Goal: Book appointment/travel/reservation

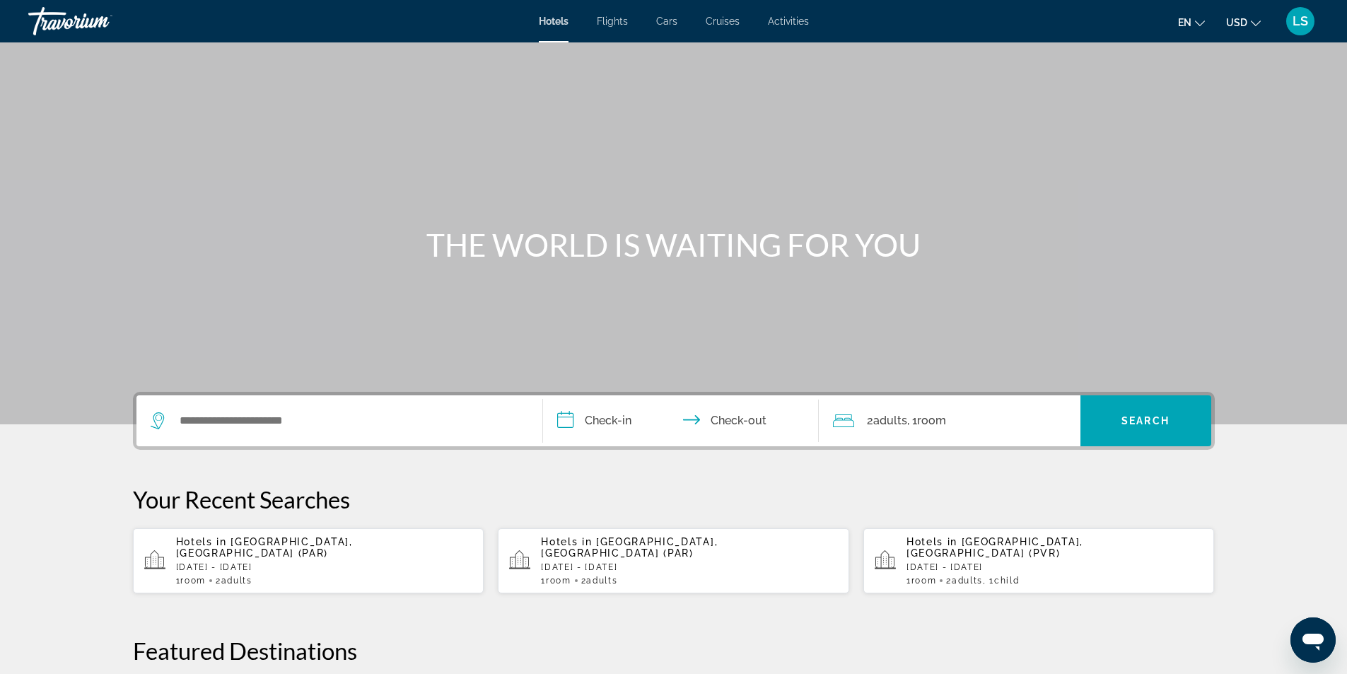
click at [1288, 113] on div "Main content" at bounding box center [673, 212] width 1347 height 424
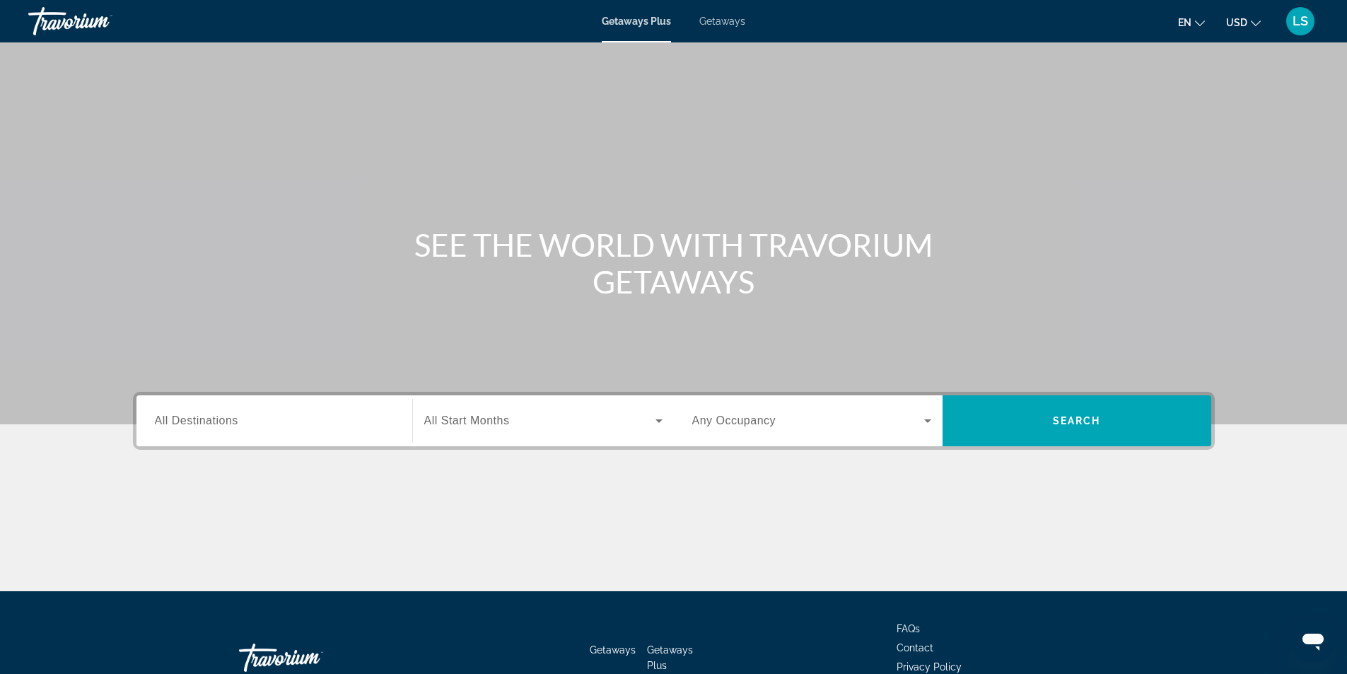
click at [233, 417] on span "All Destinations" at bounding box center [196, 420] width 83 height 12
click at [233, 417] on input "Destination All Destinations" at bounding box center [274, 421] width 239 height 17
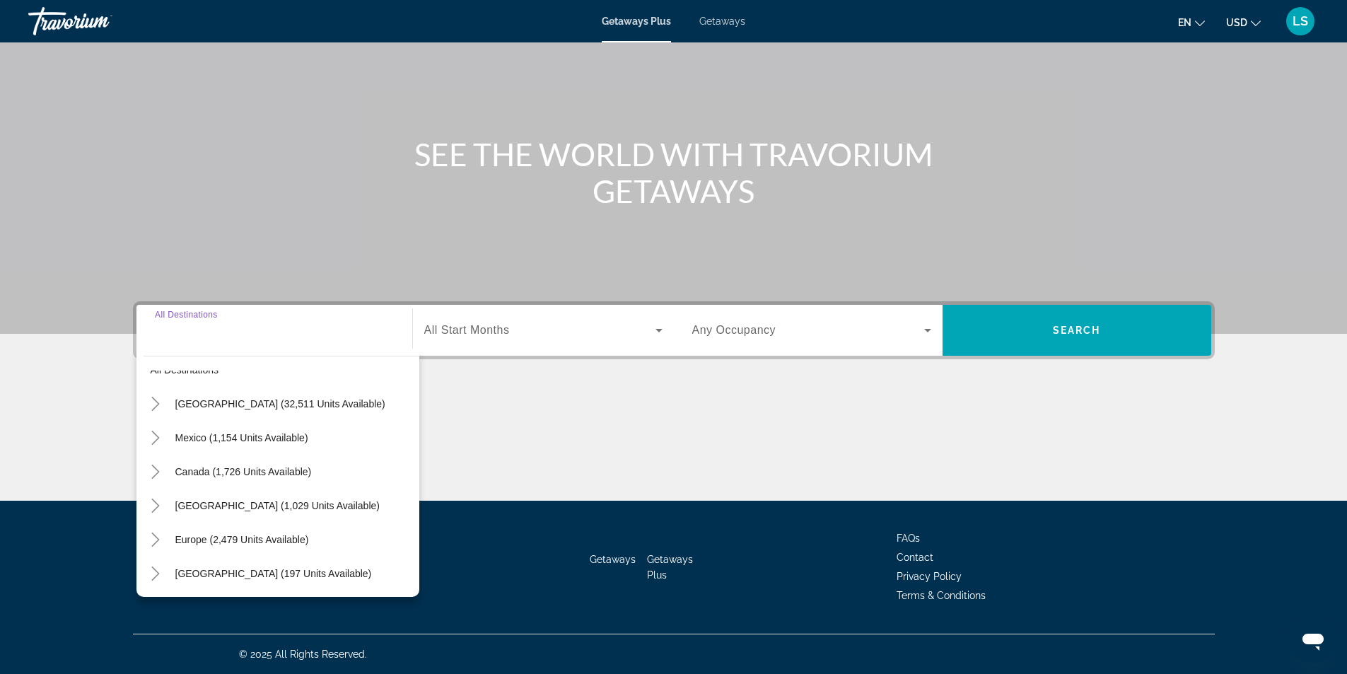
scroll to position [17, 0]
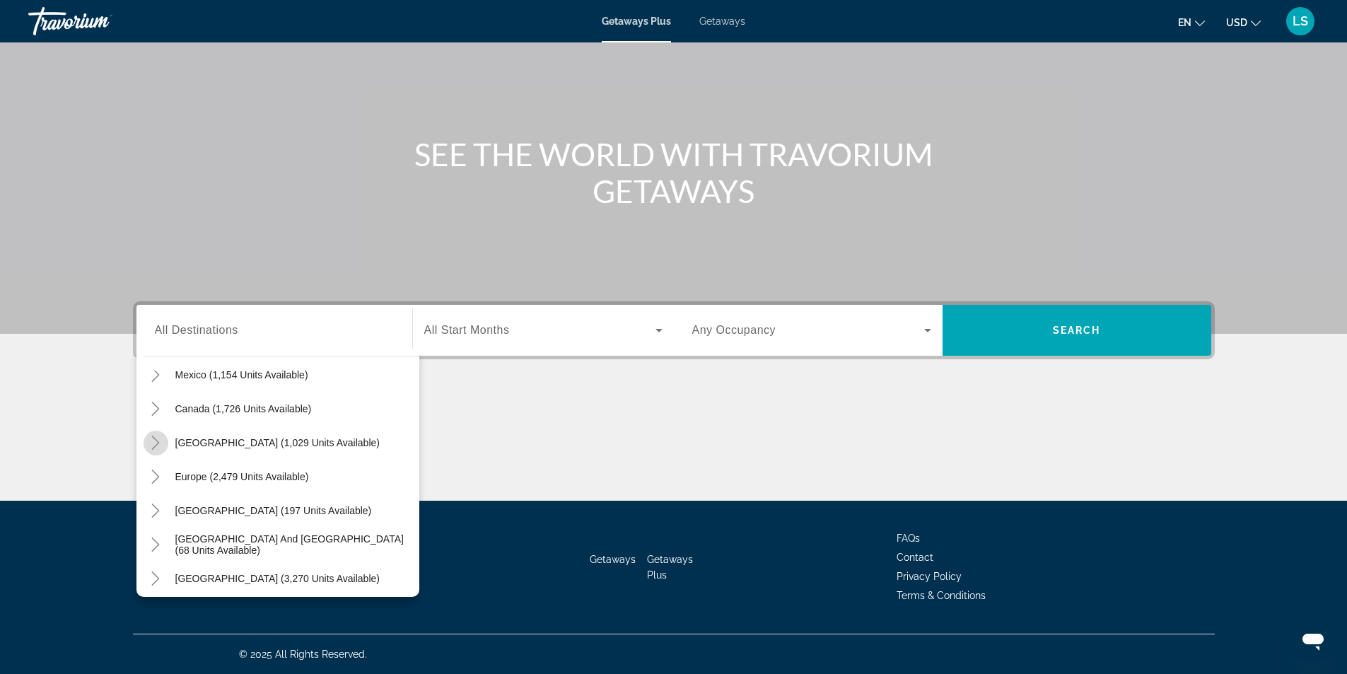
click at [155, 443] on icon "Toggle Caribbean & Atlantic Islands (1,029 units available)" at bounding box center [156, 443] width 14 height 14
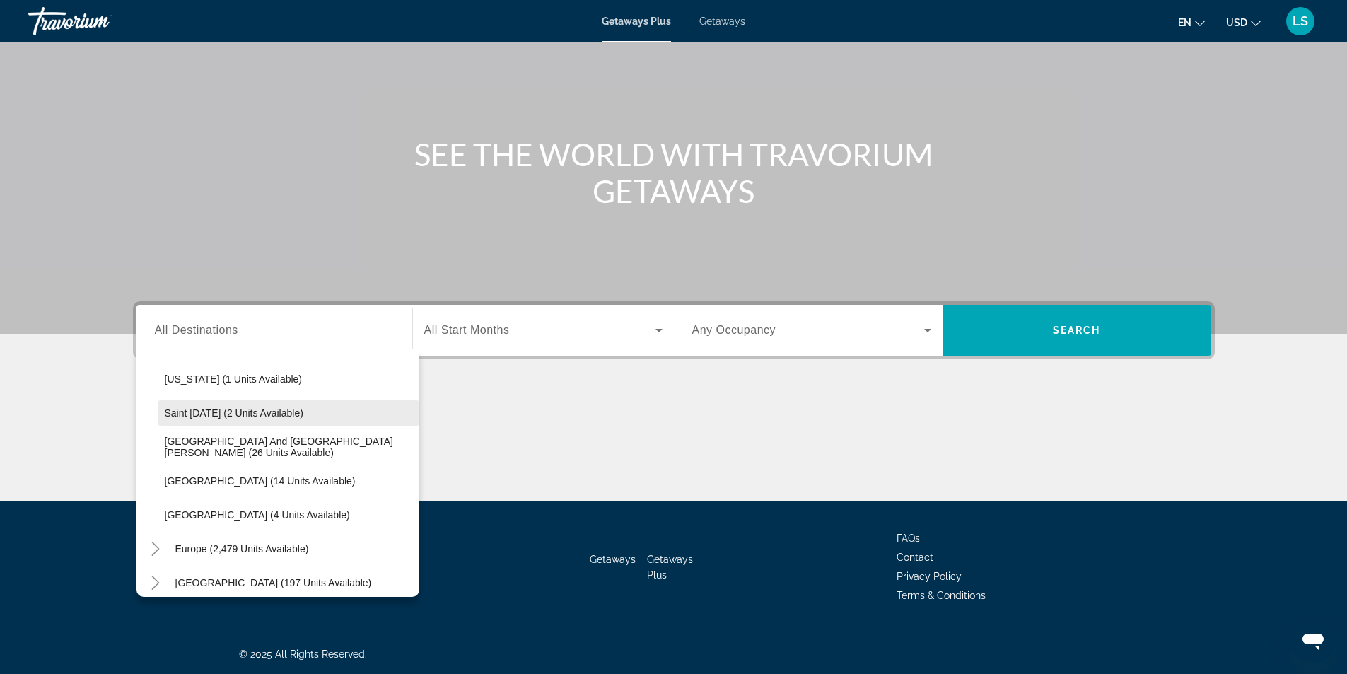
scroll to position [426, 0]
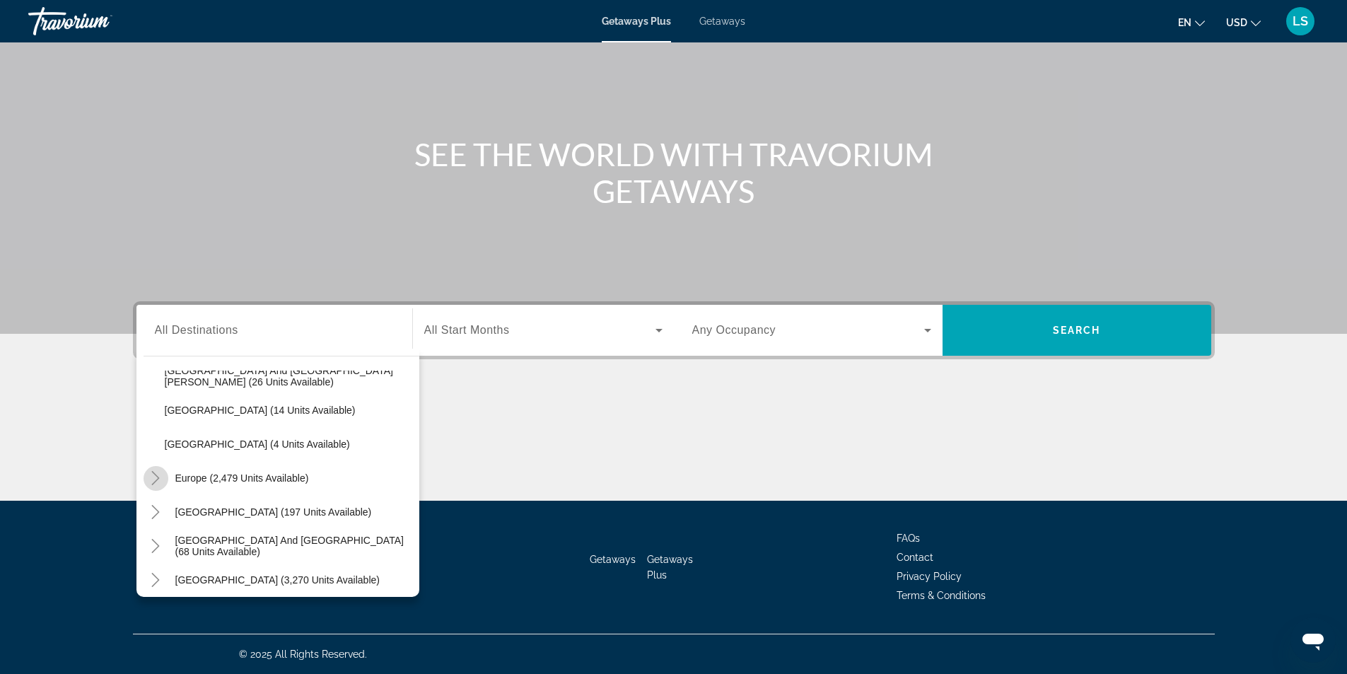
click at [154, 477] on icon "Toggle Europe (2,479 units available)" at bounding box center [156, 478] width 14 height 14
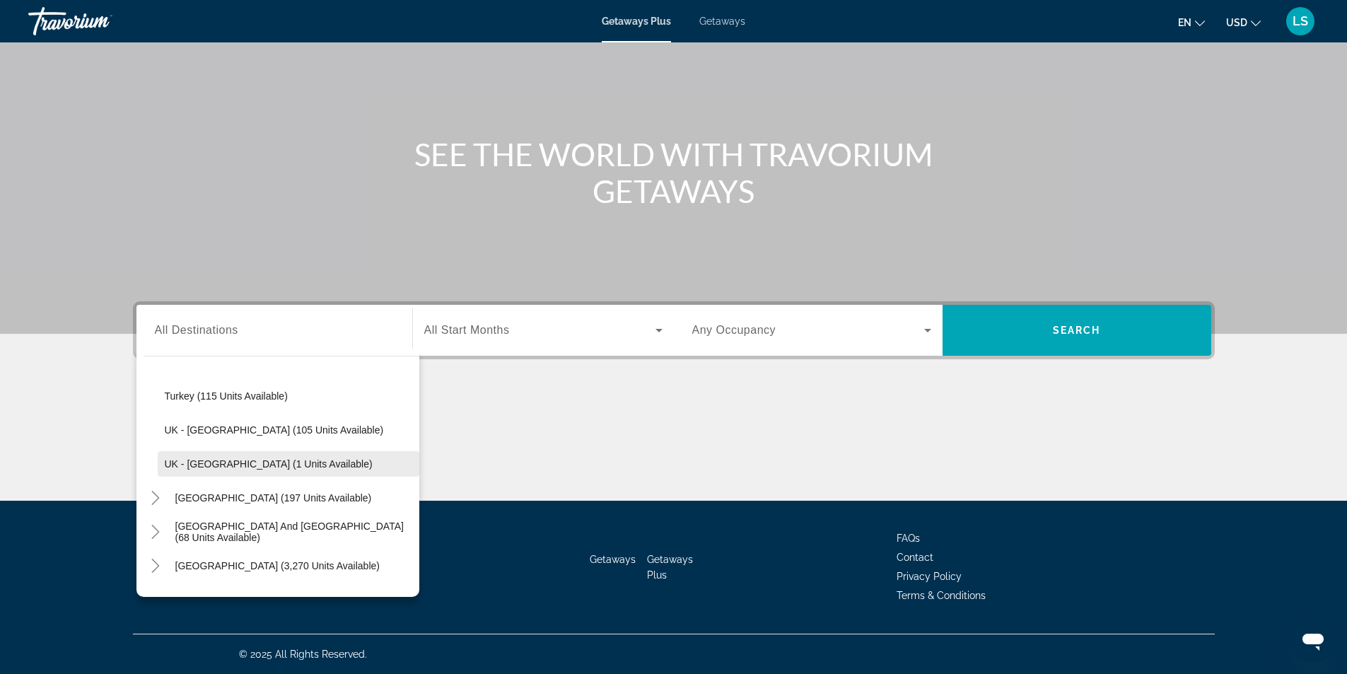
scroll to position [1223, 0]
click at [160, 463] on icon "Toggle South Pacific and Oceania (68 units available)" at bounding box center [156, 461] width 14 height 14
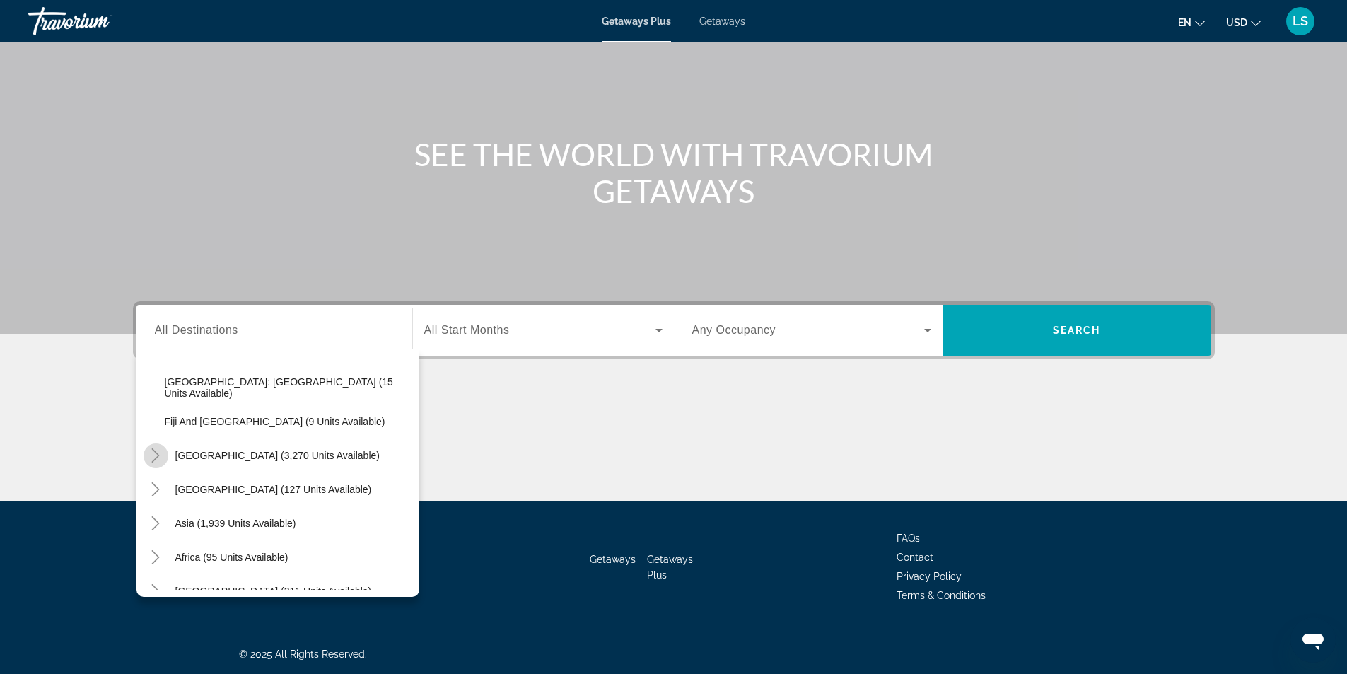
click at [160, 453] on icon "Toggle South America (3,270 units available)" at bounding box center [156, 455] width 14 height 14
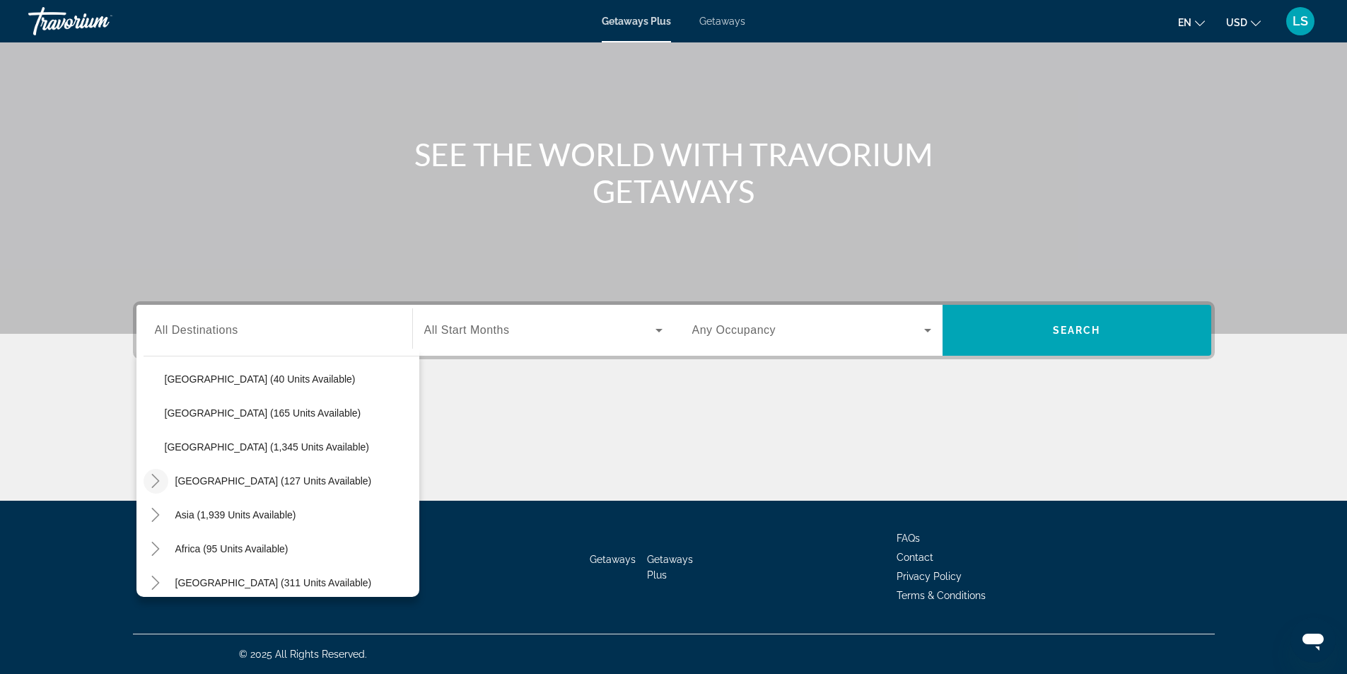
click at [158, 481] on icon "Toggle Central America (127 units available)" at bounding box center [156, 481] width 8 height 14
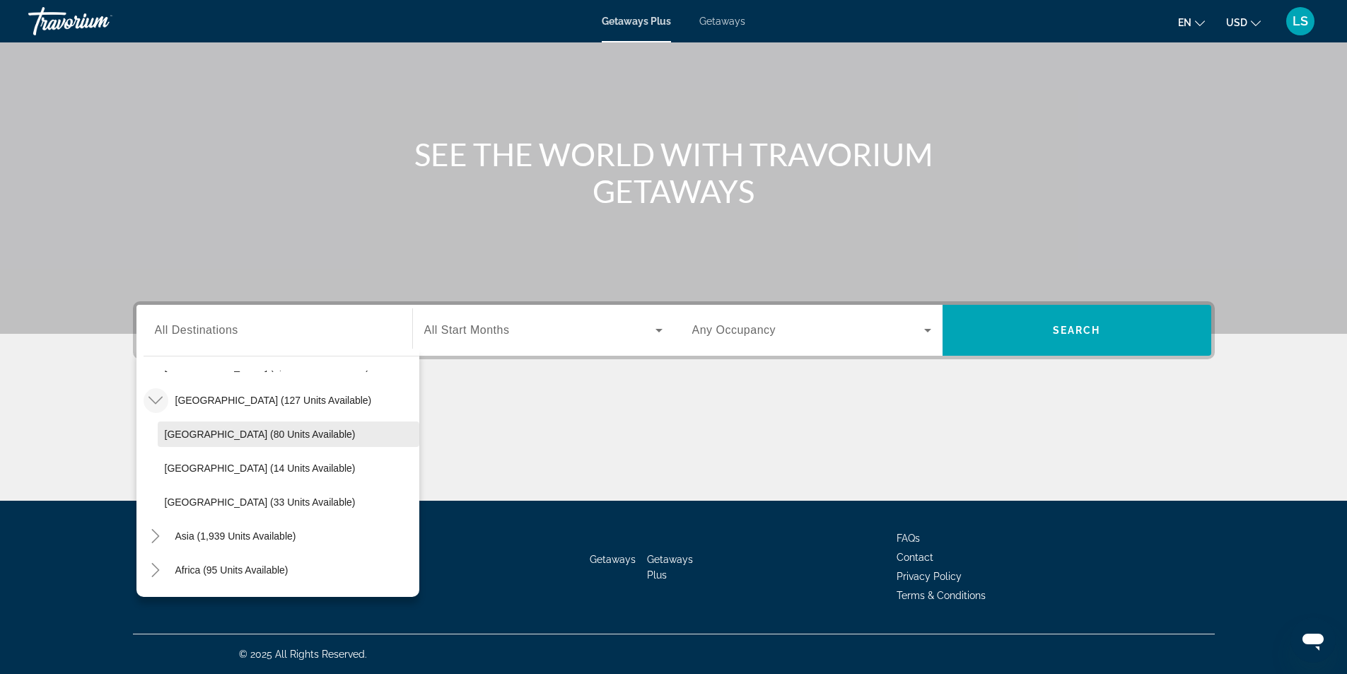
scroll to position [1757, 0]
click at [157, 505] on icon "Toggle Asia (1,939 units available)" at bounding box center [156, 505] width 14 height 14
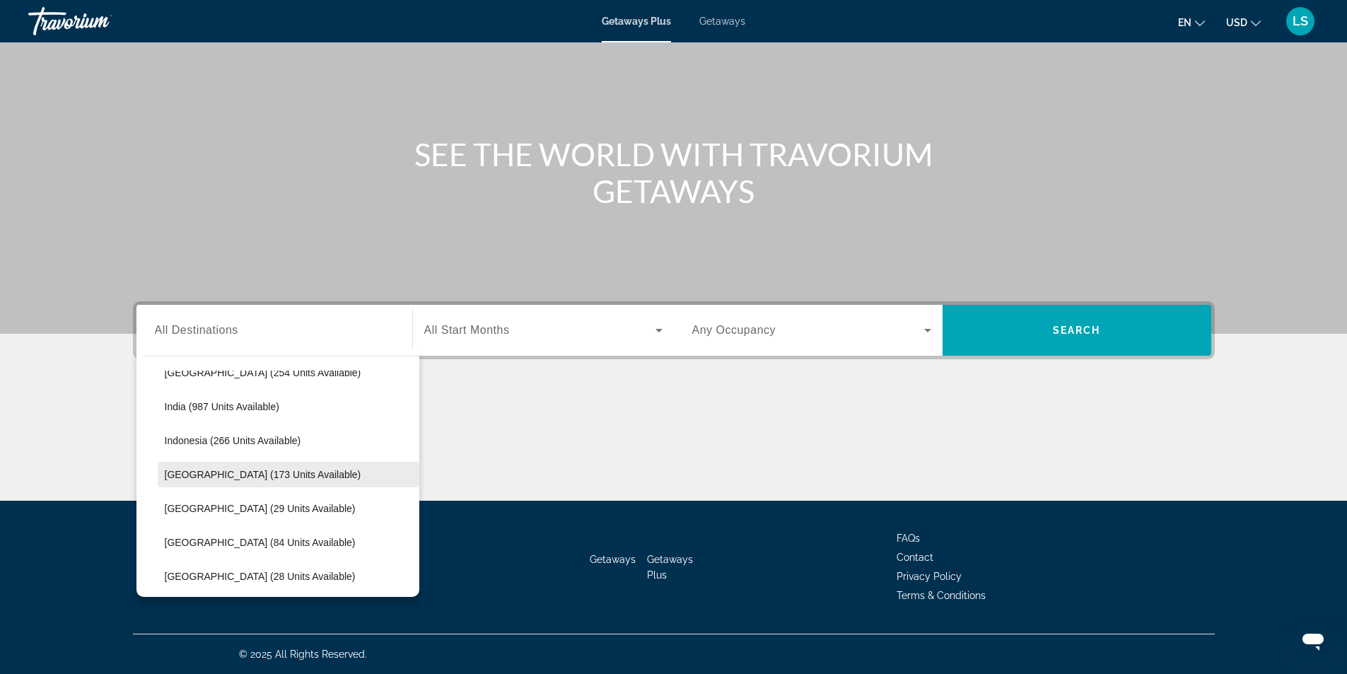
scroll to position [2015, 0]
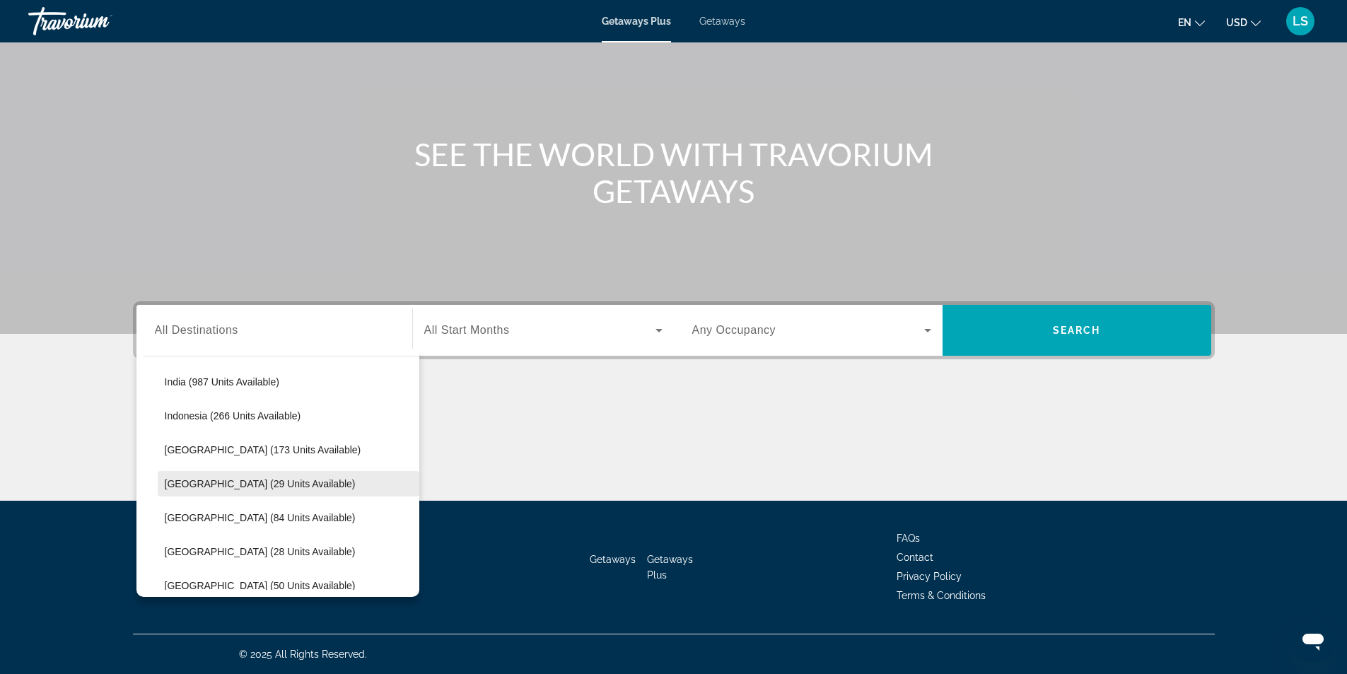
click at [185, 484] on span "Maldives (29 units available)" at bounding box center [260, 483] width 191 height 11
type input "**********"
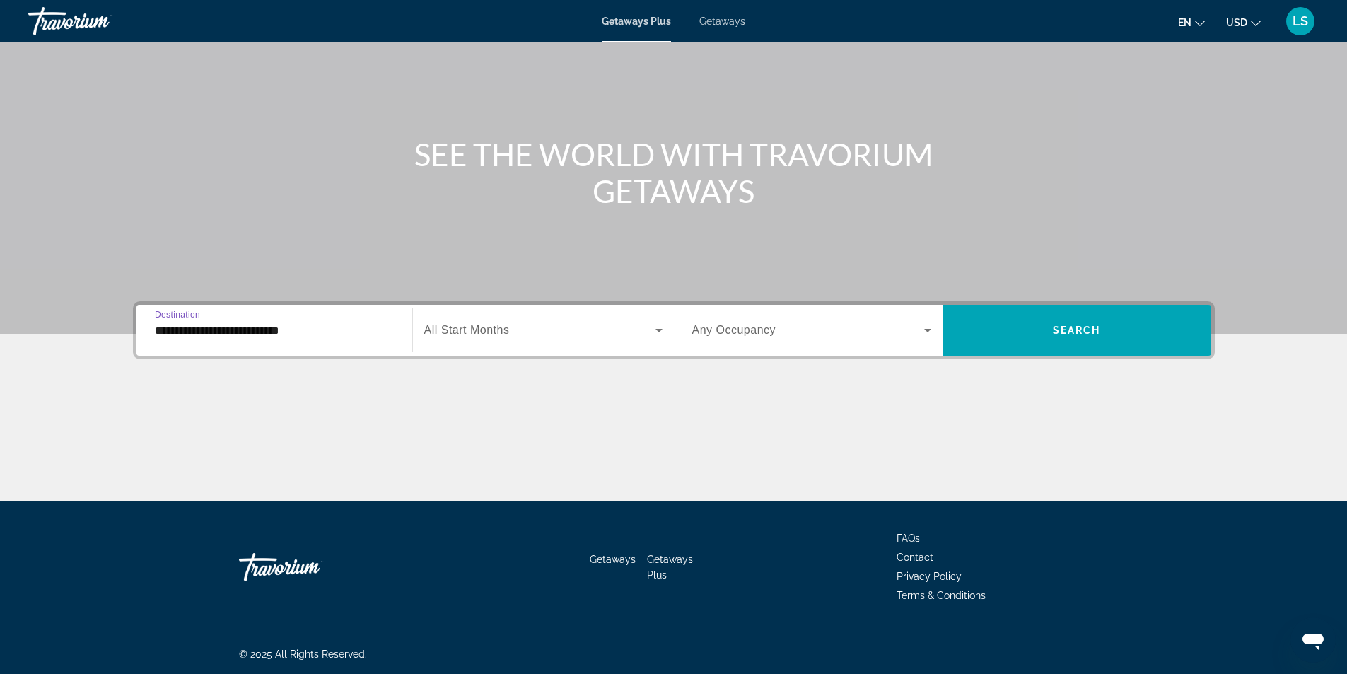
click at [652, 330] on icon "Search widget" at bounding box center [659, 330] width 17 height 17
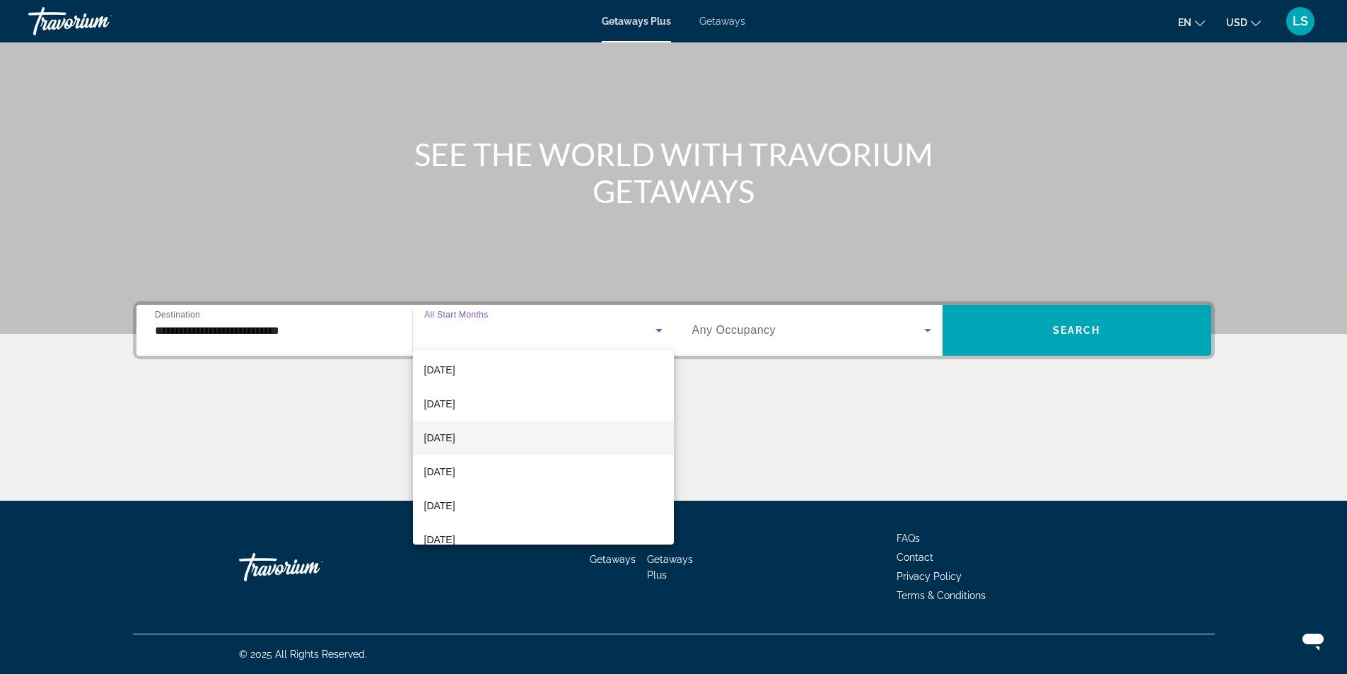
scroll to position [141, 0]
click at [455, 433] on span "February 2026" at bounding box center [439, 434] width 31 height 17
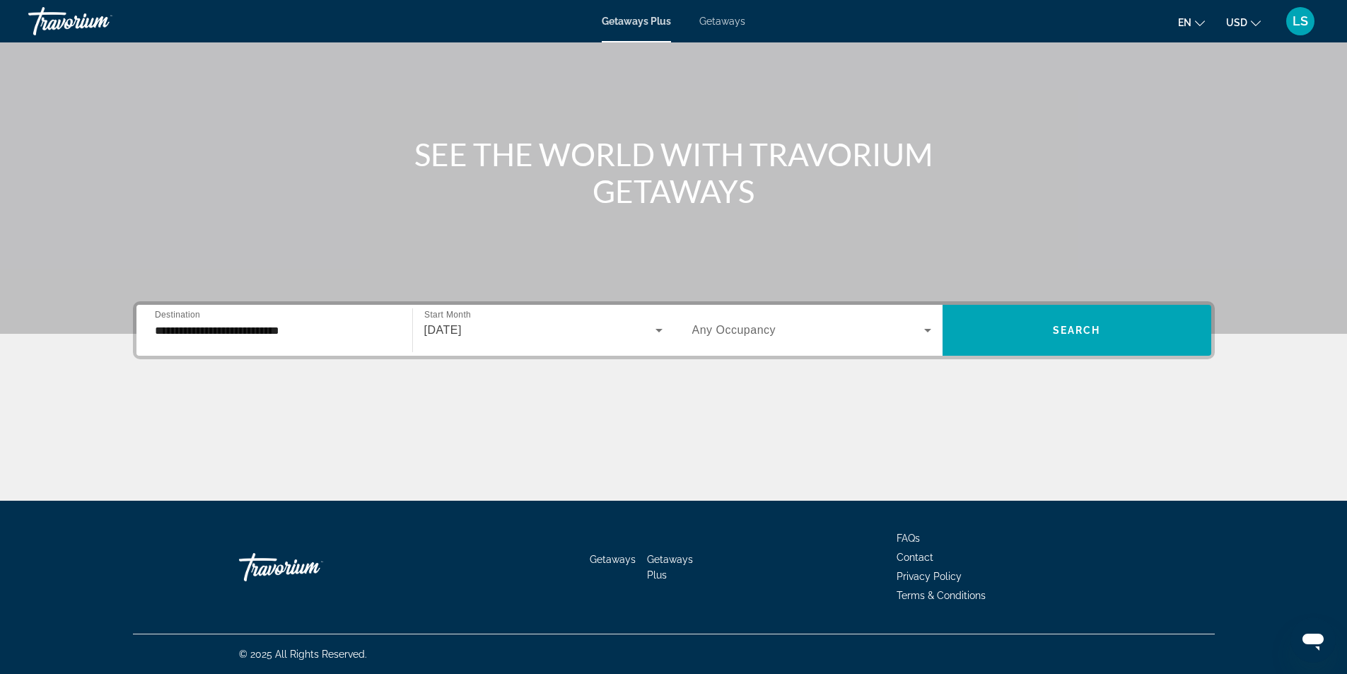
click at [764, 327] on span "Any Occupancy" at bounding box center [734, 330] width 84 height 12
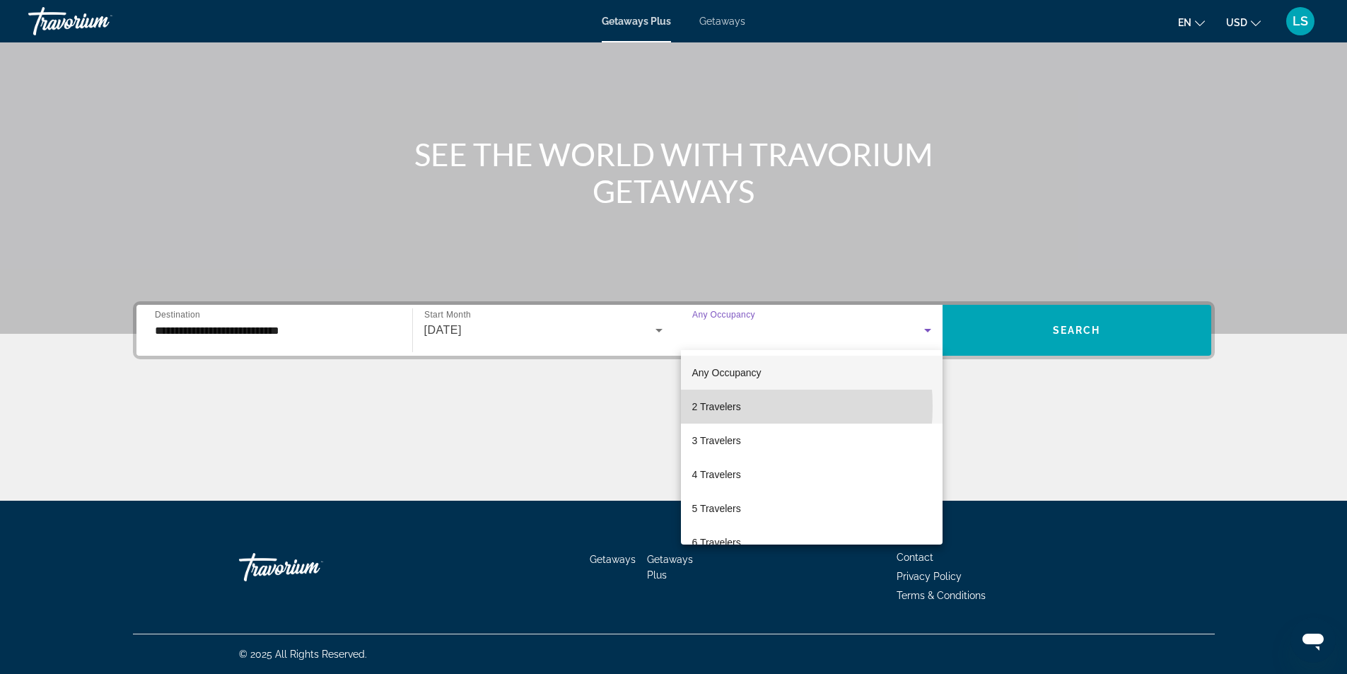
click at [711, 406] on span "2 Travelers" at bounding box center [716, 406] width 49 height 17
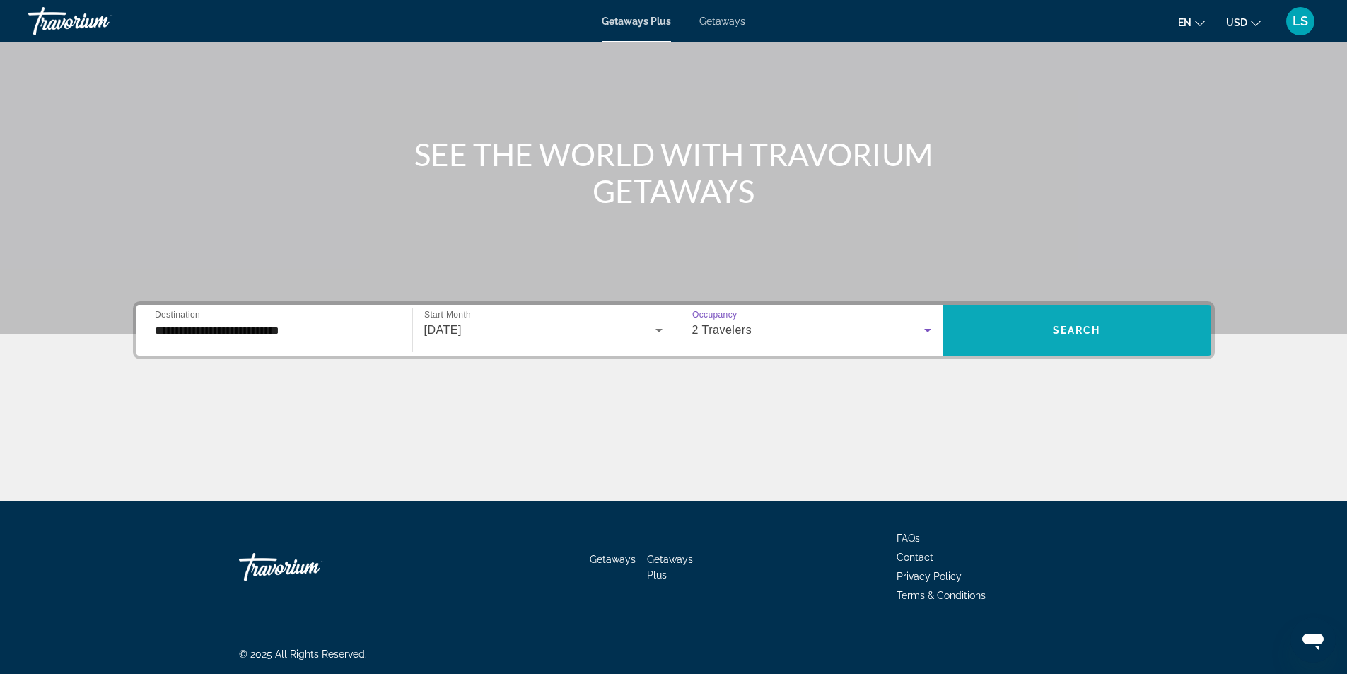
click at [972, 347] on span "Search widget" at bounding box center [1077, 330] width 269 height 51
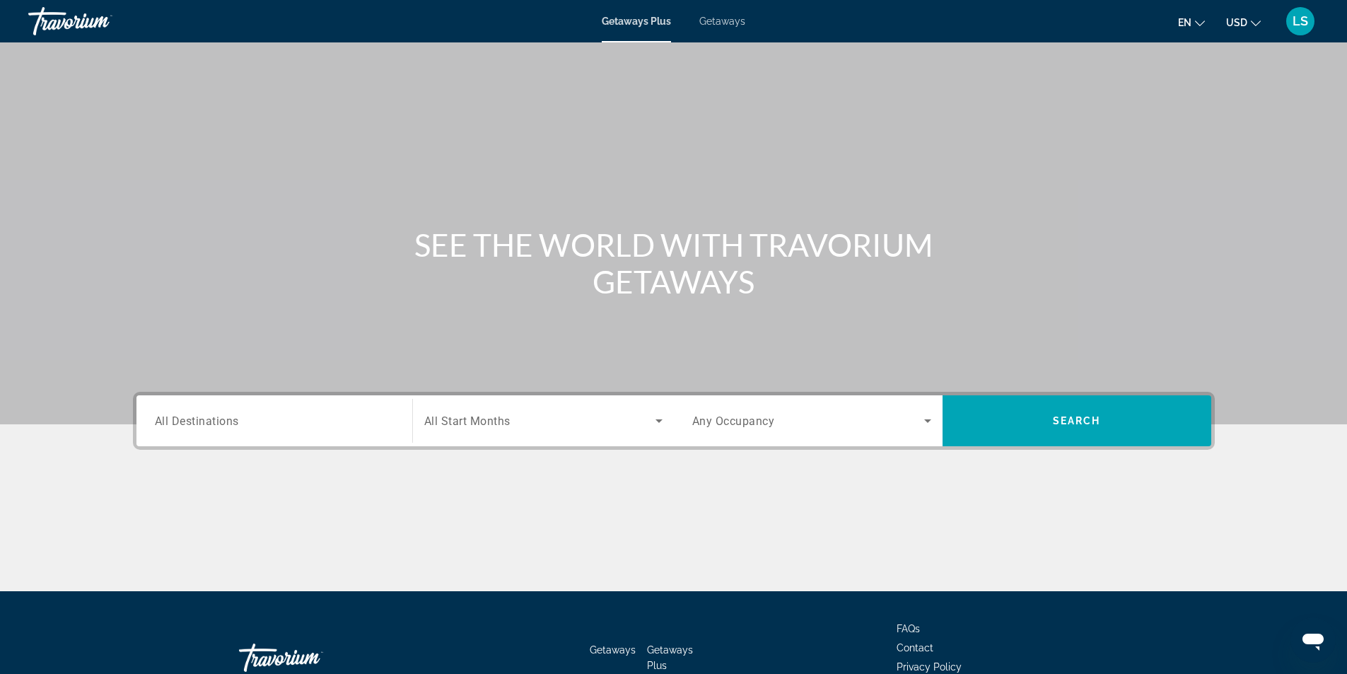
click at [228, 421] on span "All Destinations" at bounding box center [197, 420] width 84 height 13
click at [228, 421] on input "Destination All Destinations" at bounding box center [274, 421] width 239 height 17
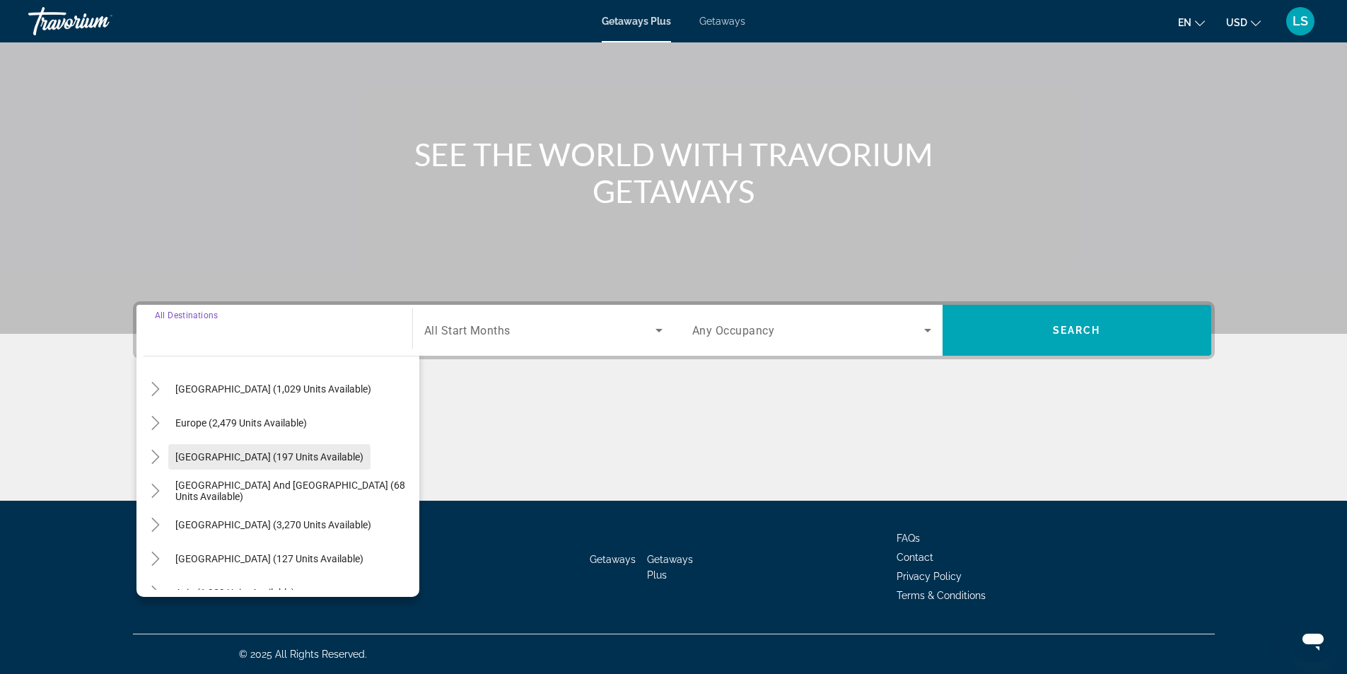
scroll to position [212, 0]
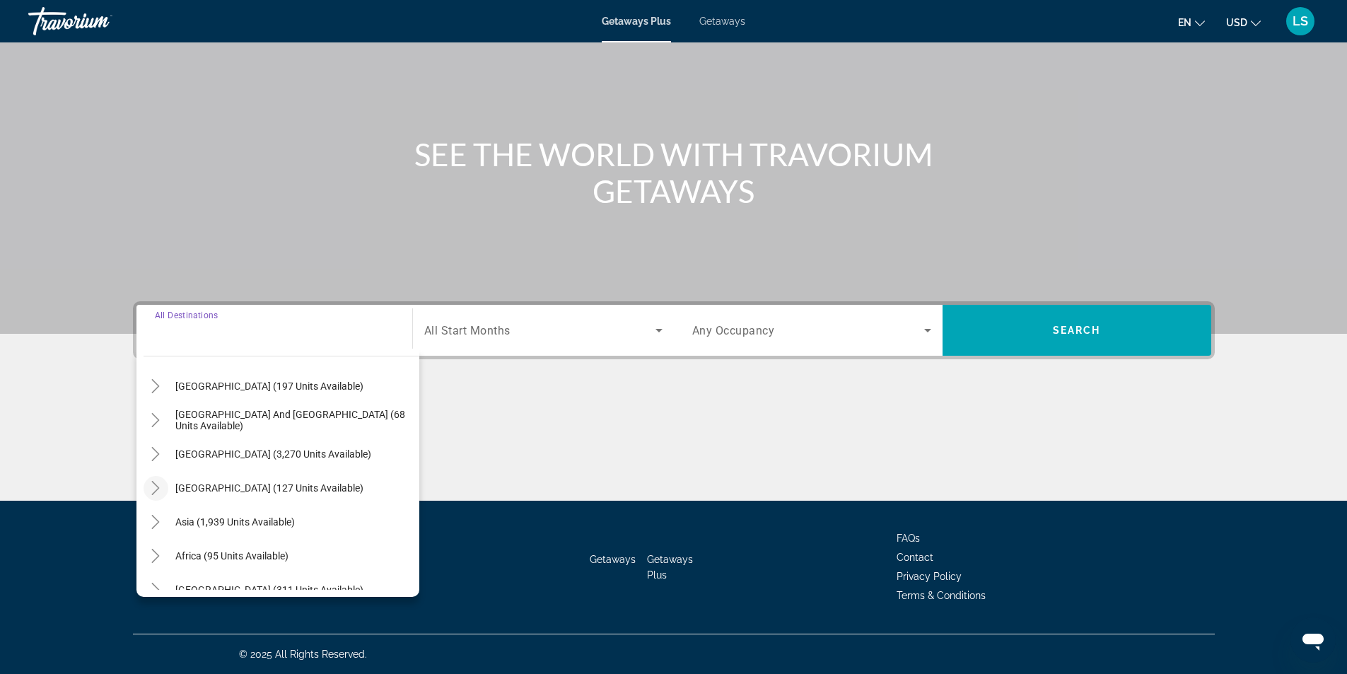
click at [153, 486] on icon "Toggle Central America (127 units available)" at bounding box center [156, 488] width 14 height 14
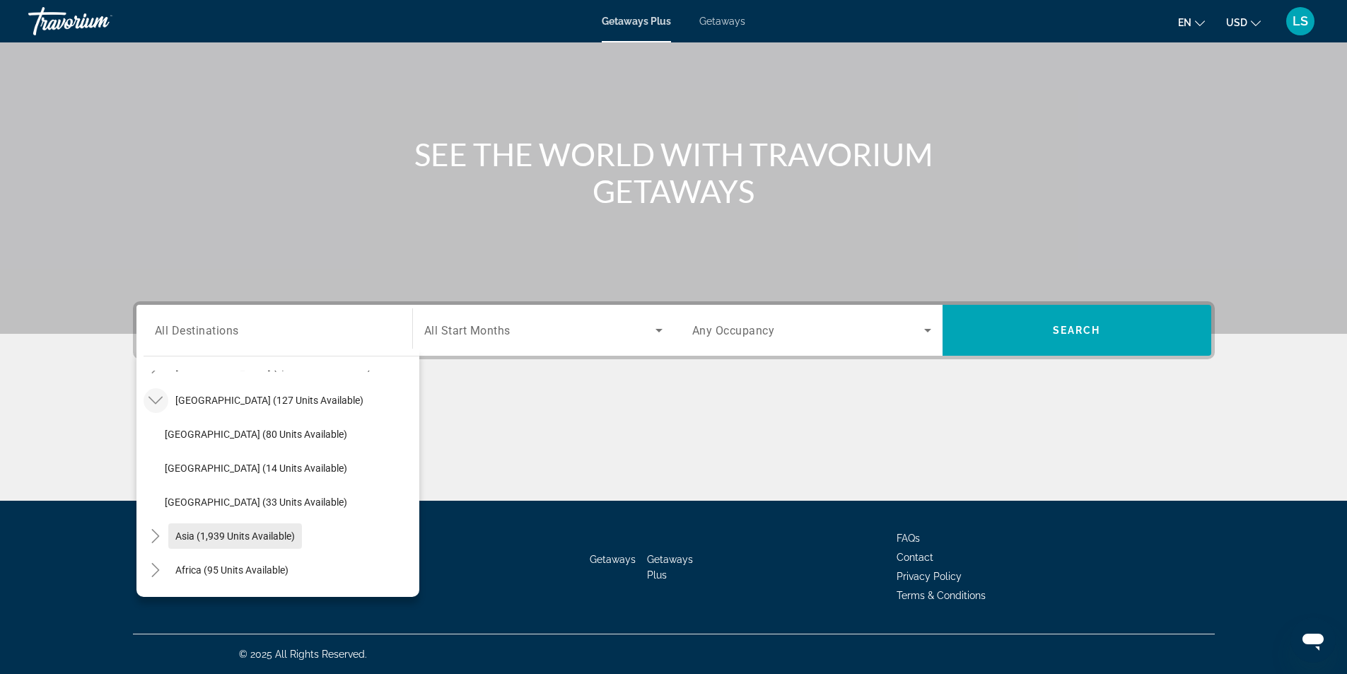
scroll to position [331, 0]
click at [151, 504] on icon "Toggle Asia (1,939 units available)" at bounding box center [156, 505] width 14 height 14
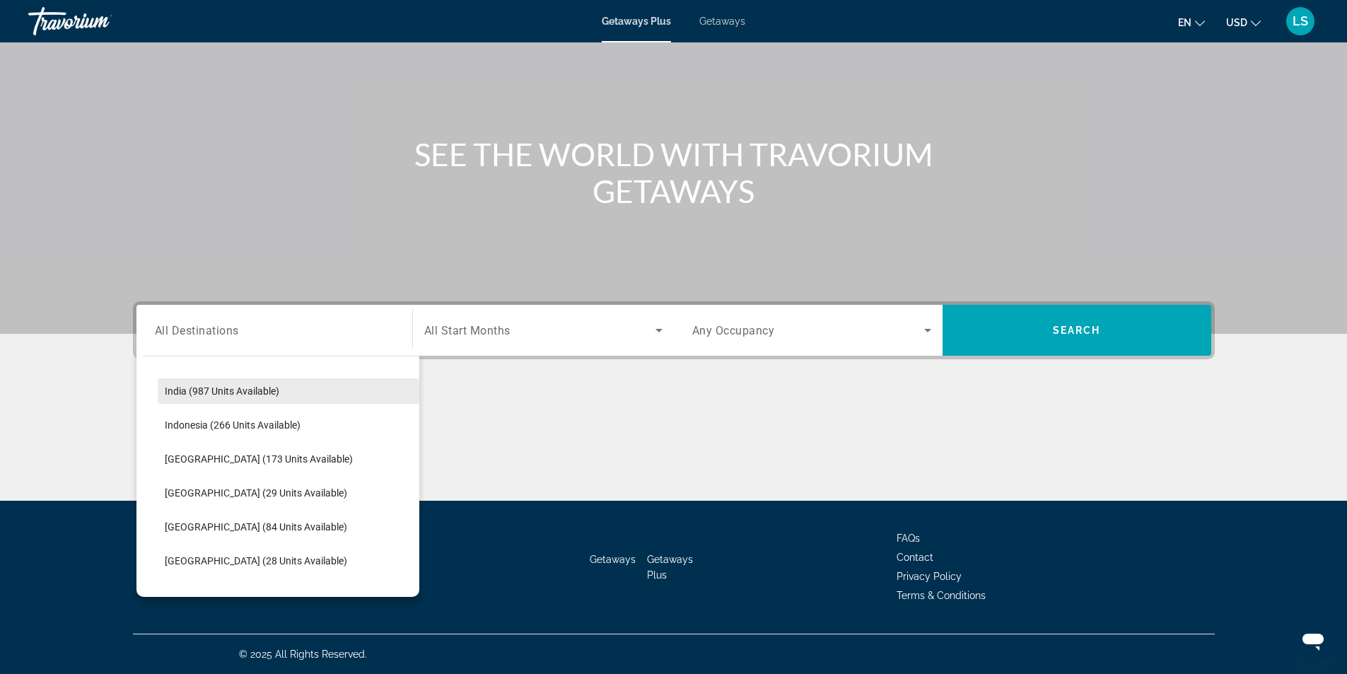
scroll to position [590, 0]
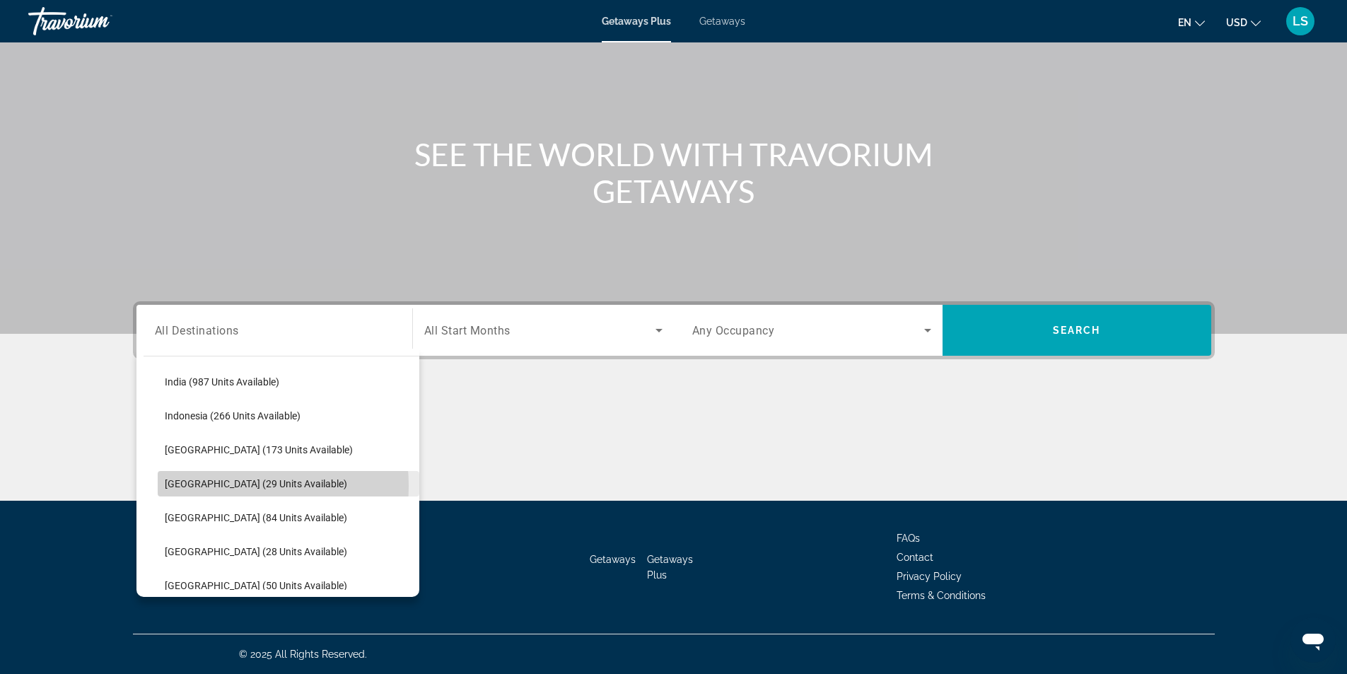
click at [209, 486] on span "Maldives (29 units available)" at bounding box center [256, 483] width 182 height 11
type input "**********"
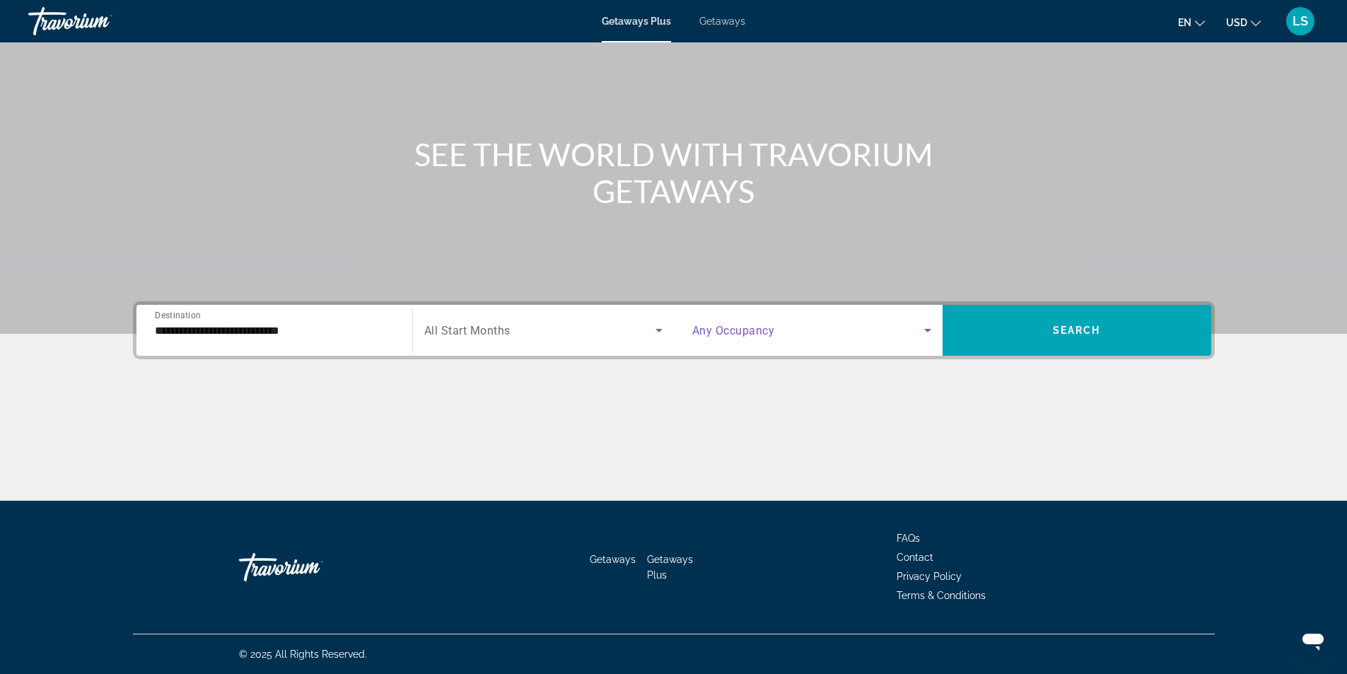
click at [859, 333] on span "Search widget" at bounding box center [808, 330] width 232 height 17
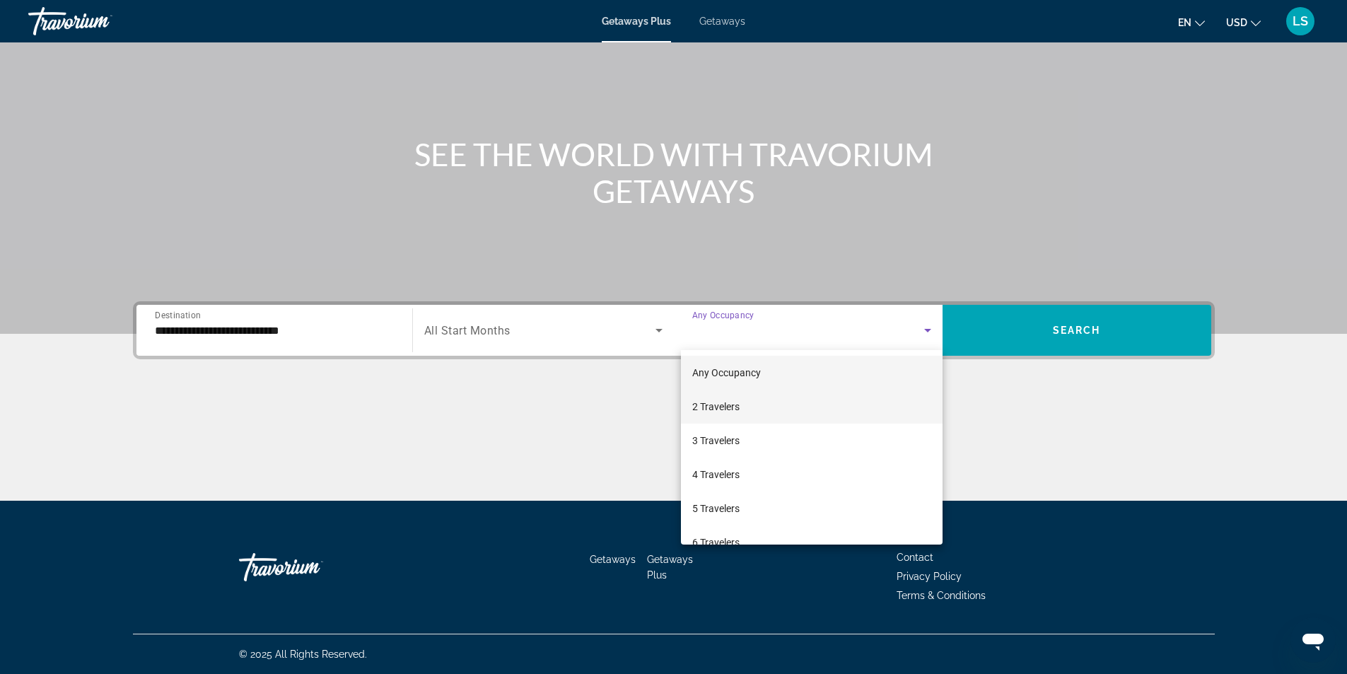
click at [707, 405] on span "2 Travelers" at bounding box center [715, 406] width 47 height 17
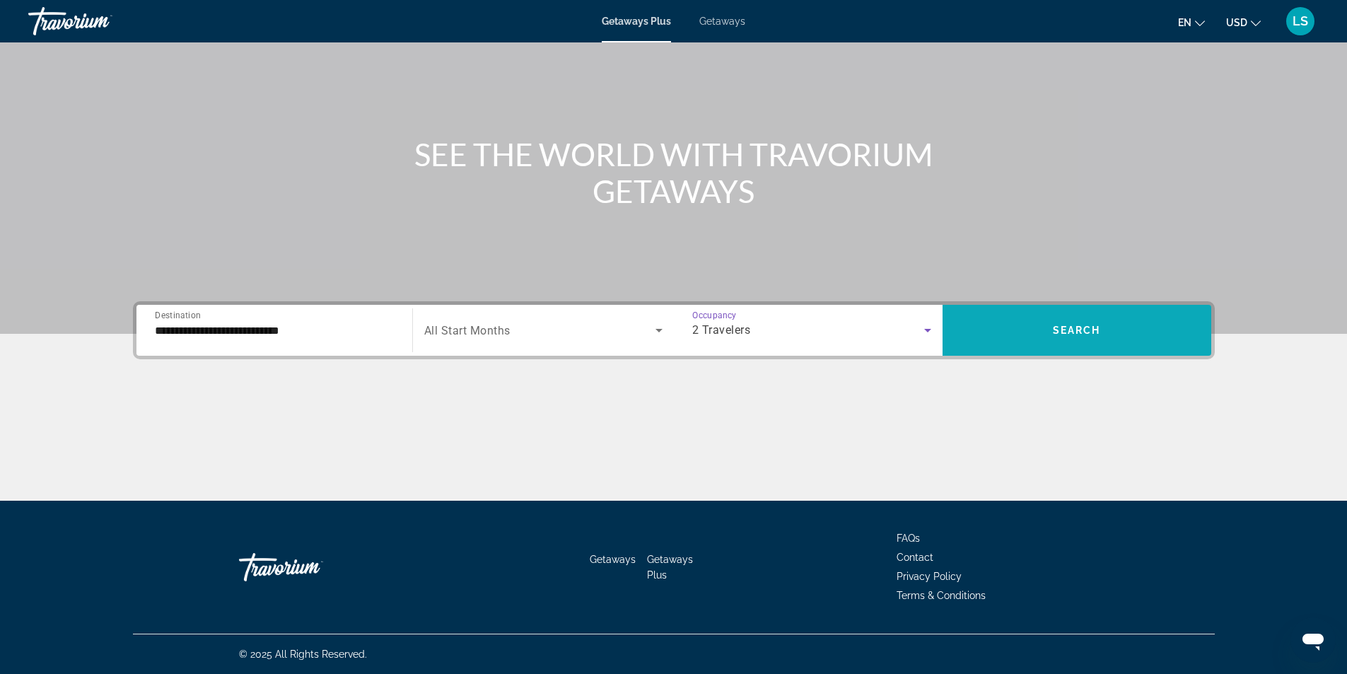
click at [1010, 335] on span "Search widget" at bounding box center [1077, 330] width 269 height 34
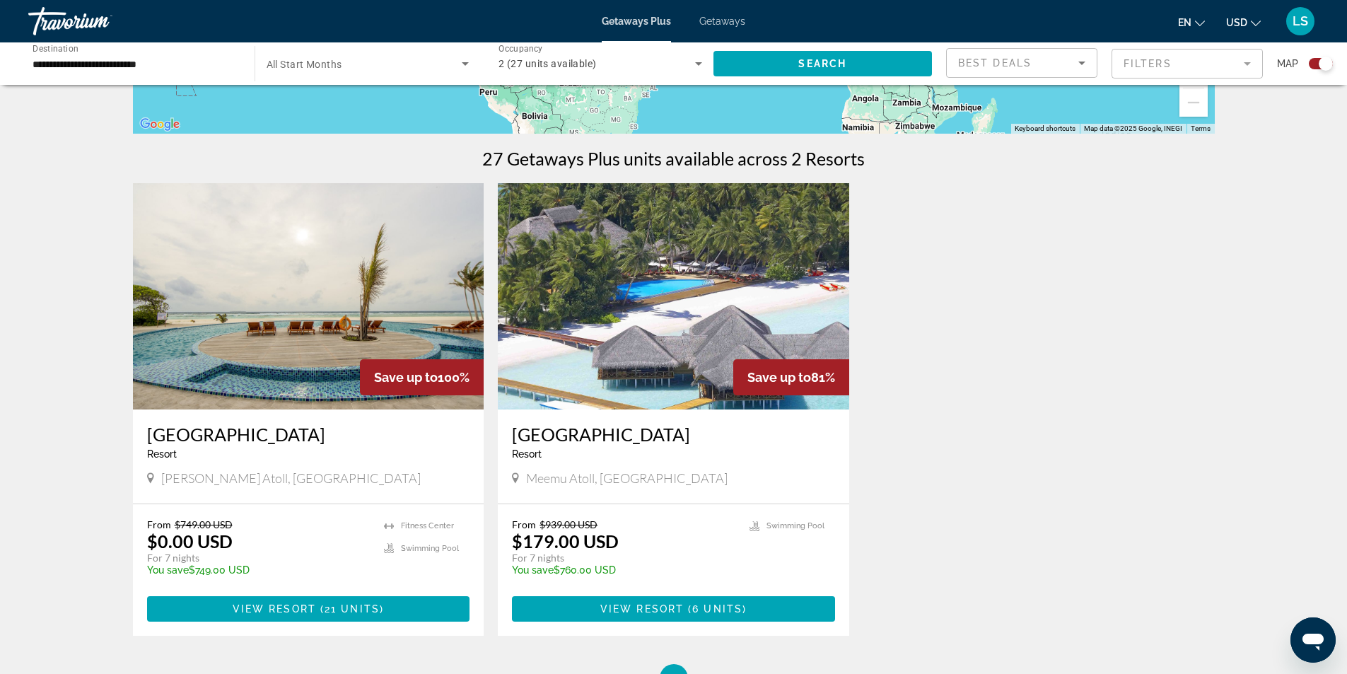
scroll to position [424, 0]
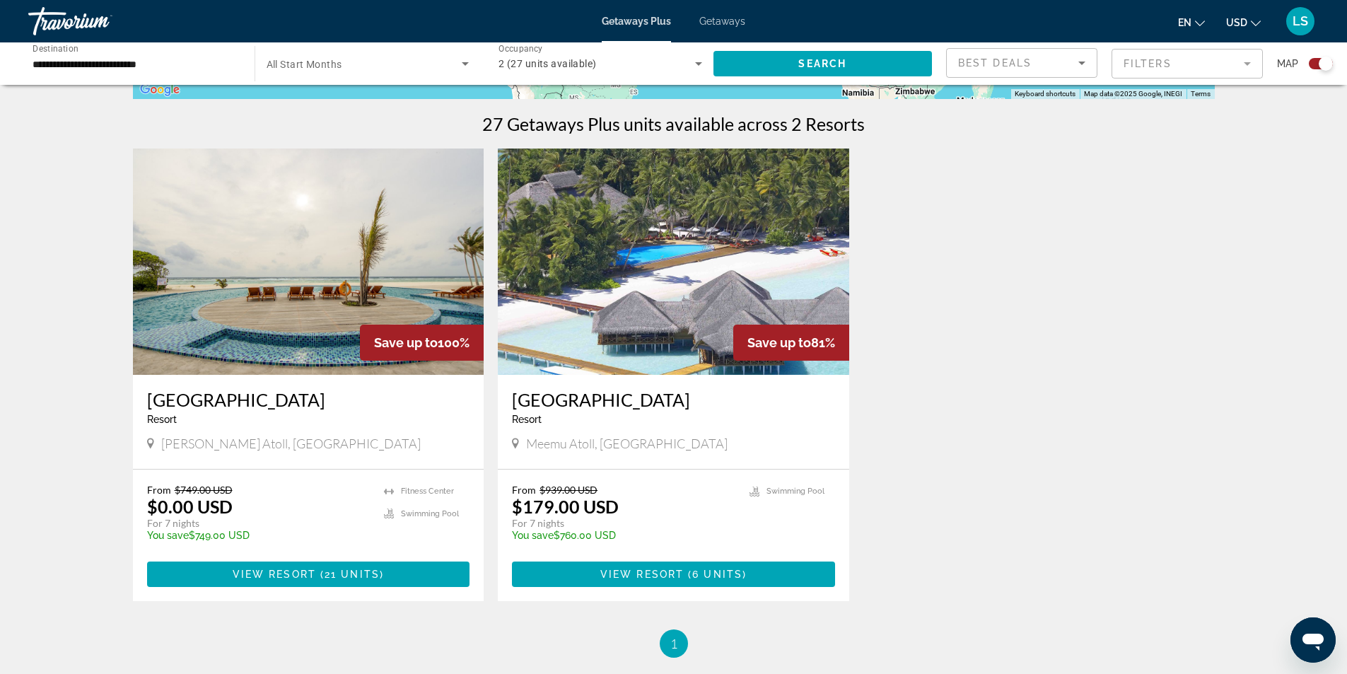
click at [638, 291] on img "Main content" at bounding box center [673, 262] width 351 height 226
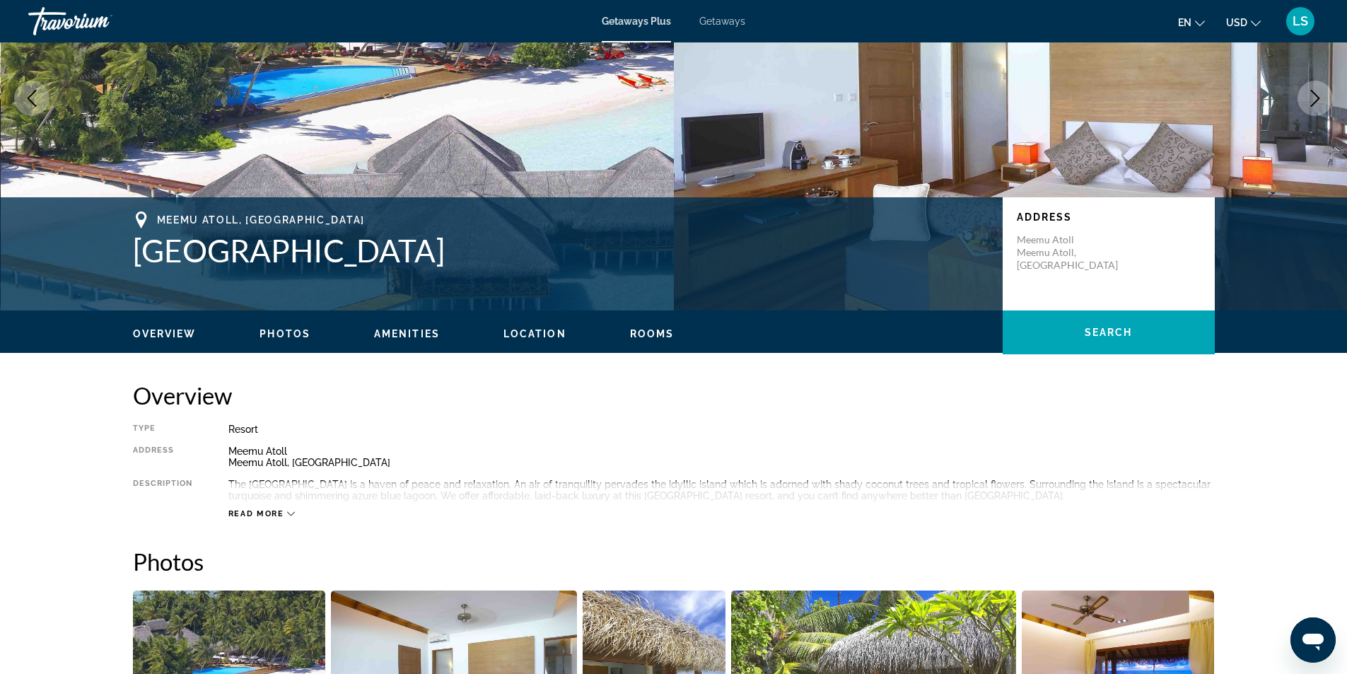
scroll to position [71, 0]
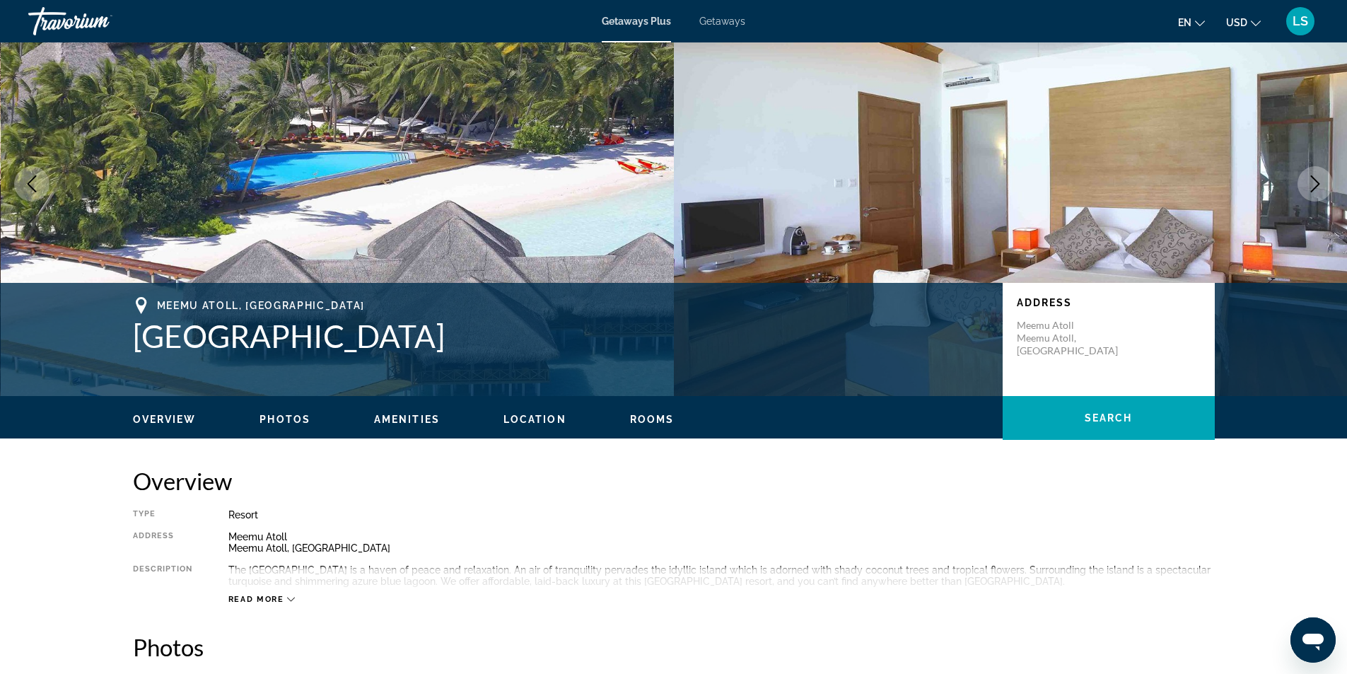
drag, startPoint x: 129, startPoint y: 332, endPoint x: 422, endPoint y: 354, distance: 294.3
click at [422, 354] on div "Meemu Atoll, Maldives Medhufushi Island Resort Address Meemu Atoll Meemu Atoll,…" at bounding box center [674, 339] width 1139 height 85
drag, startPoint x: 492, startPoint y: 337, endPoint x: 126, endPoint y: 307, distance: 367.5
click at [126, 307] on div "Meemu Atoll, Maldives Medhufushi Island Resort Address Meemu Atoll Meemu Atoll,…" at bounding box center [674, 339] width 1139 height 85
copy div "Meemu Atoll, Maldives Medhufushi Island Resort"
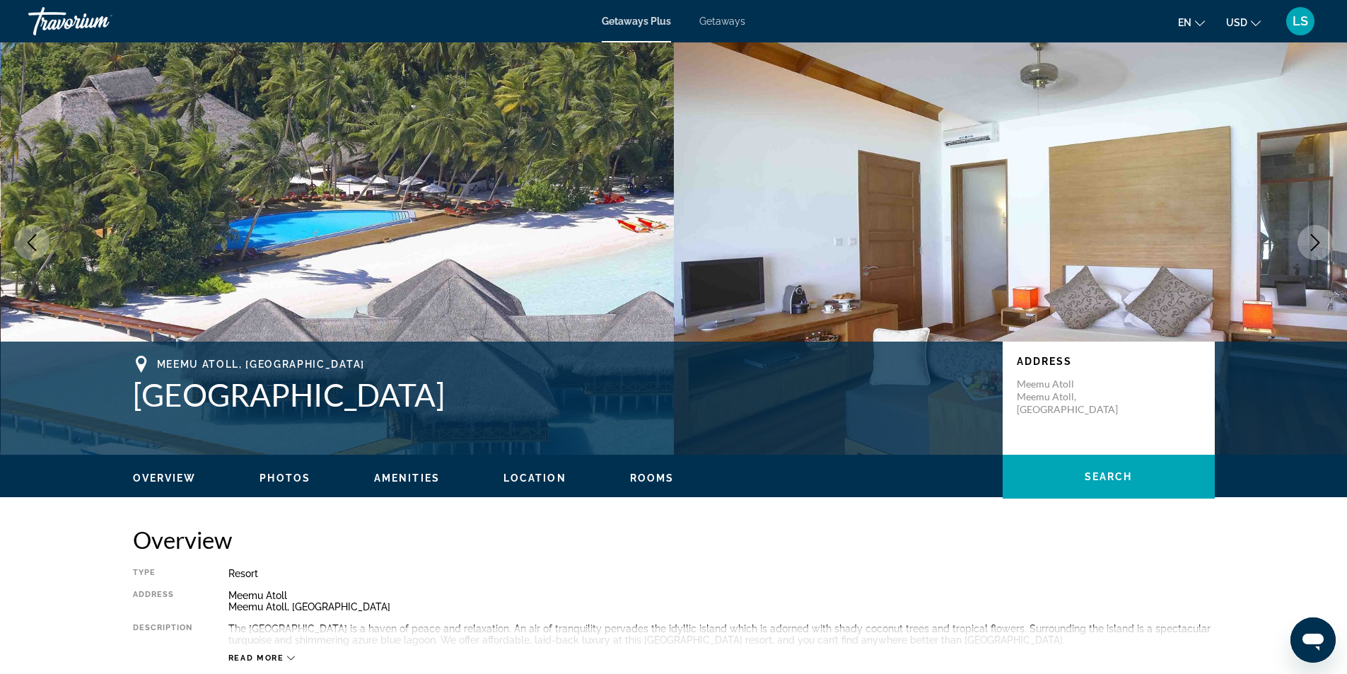
scroll to position [0, 0]
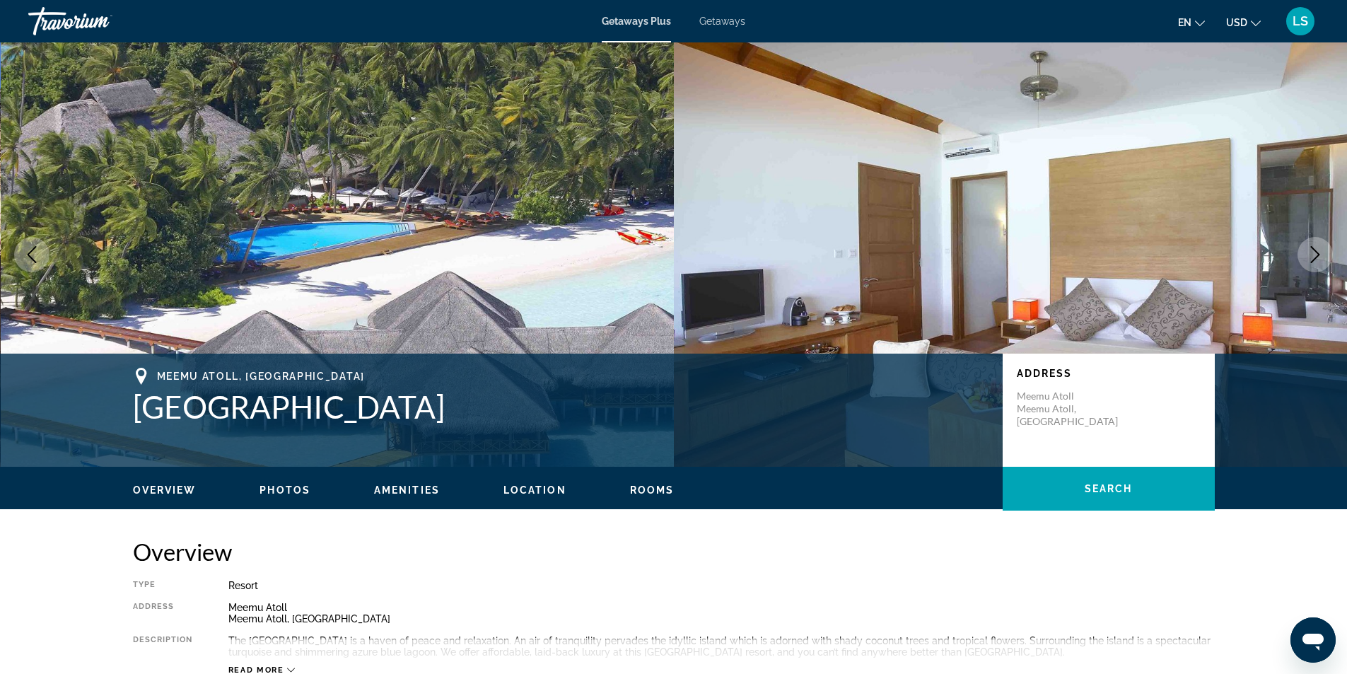
click at [1213, 568] on div "Overview Type Resort All-Inclusive No All-Inclusive Address Meemu Atoll Meemu A…" at bounding box center [674, 606] width 1082 height 138
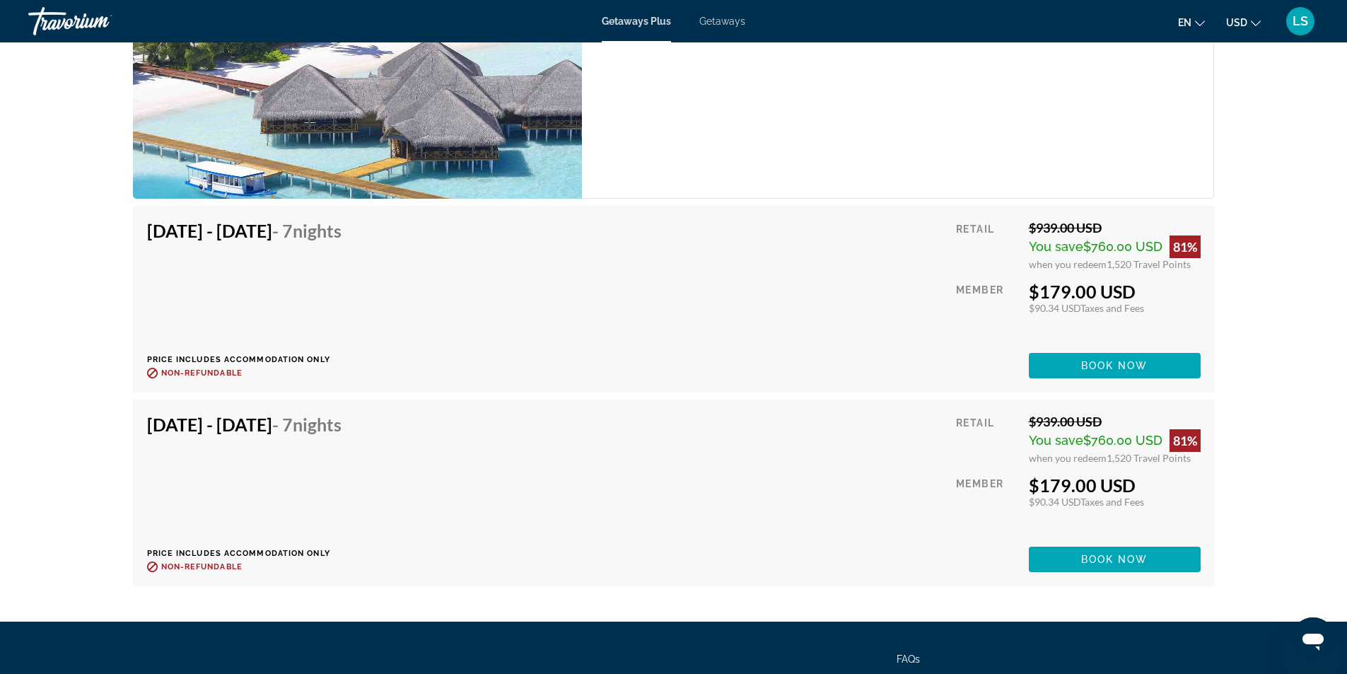
scroll to position [3536, 0]
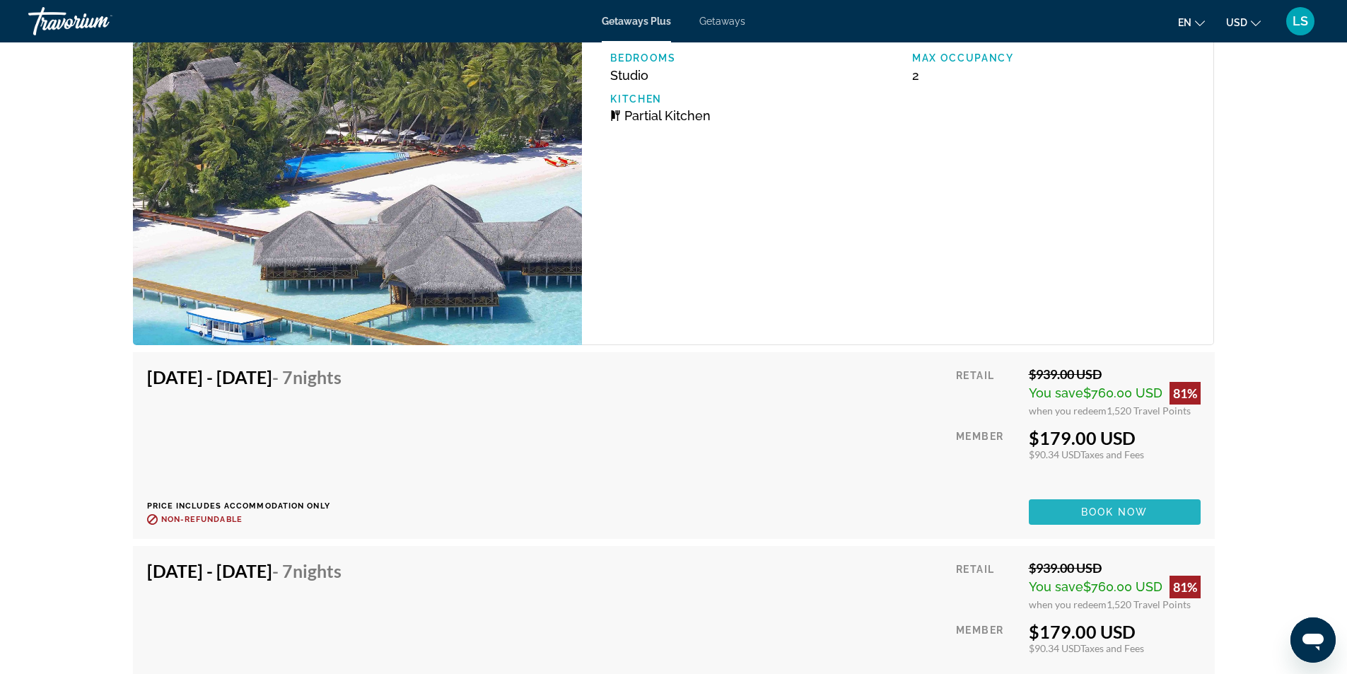
click at [1045, 528] on span "Main content" at bounding box center [1115, 512] width 172 height 34
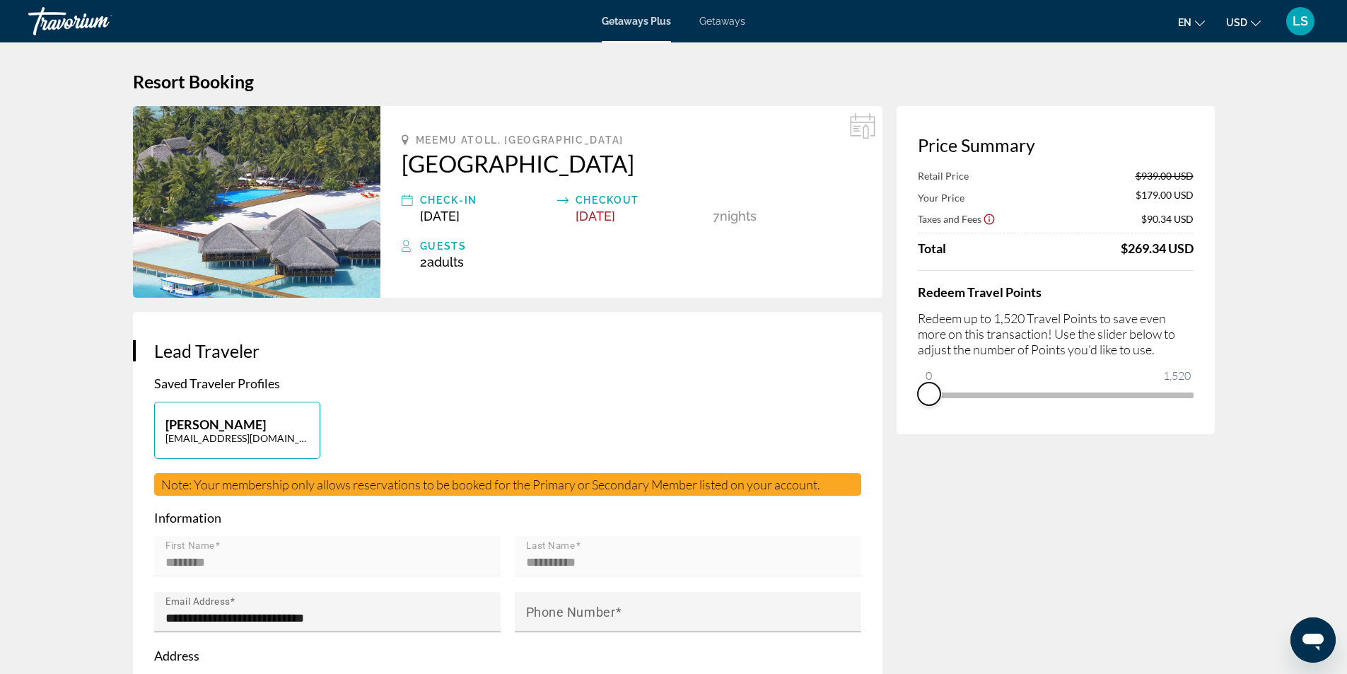
drag, startPoint x: 1177, startPoint y: 415, endPoint x: 921, endPoint y: 433, distance: 257.3
click at [921, 433] on div "Price Summary Retail Price $939.00 USD Your Price $179.00 USD Taxes and Fees $9…" at bounding box center [1056, 270] width 318 height 328
drag, startPoint x: 927, startPoint y: 373, endPoint x: 1205, endPoint y: 381, distance: 278.0
click at [1205, 381] on div "Price Summary Your Price $939.00 USD Taxes and Fees $151.14 USD Travel Points A…" at bounding box center [1056, 270] width 318 height 328
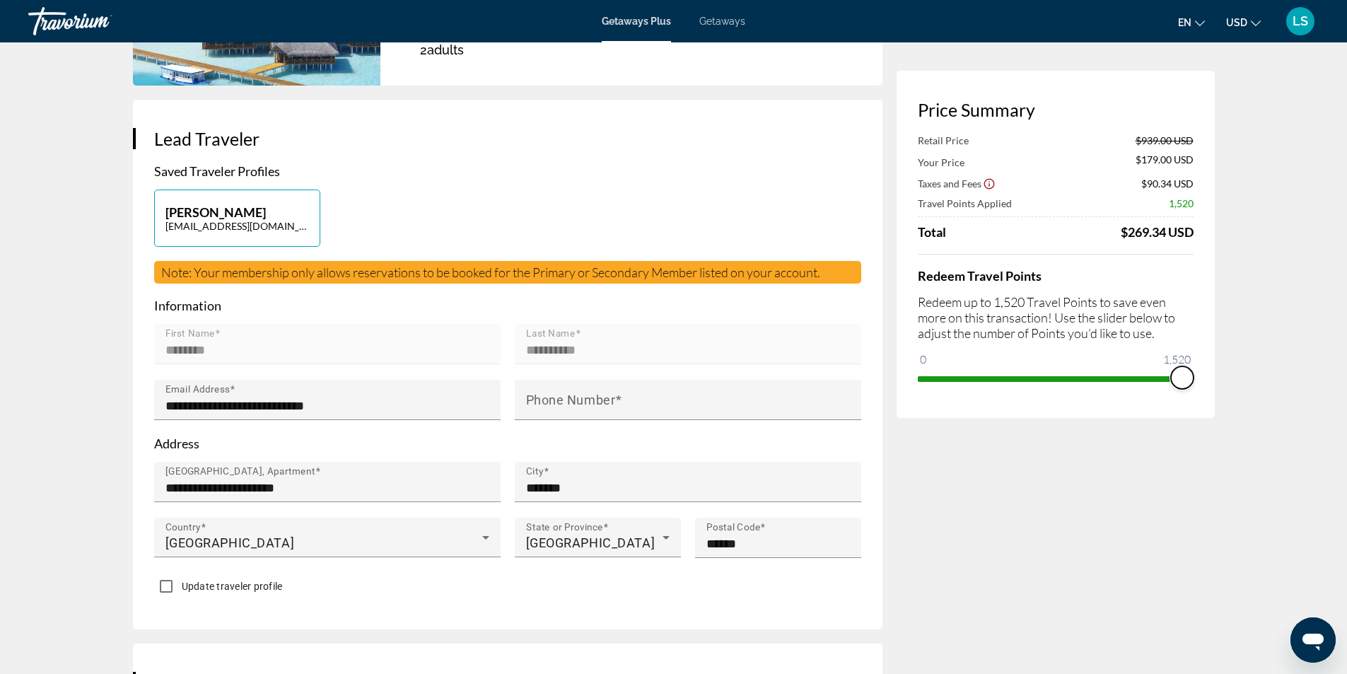
scroll to position [283, 0]
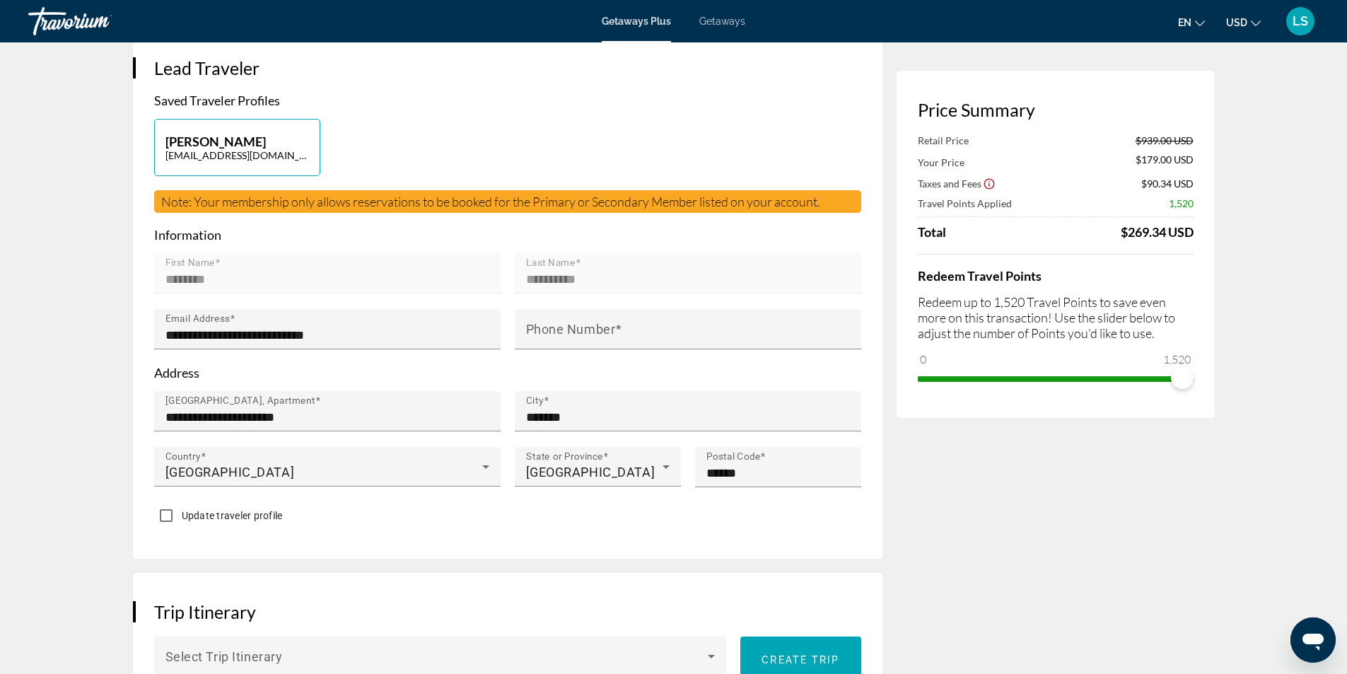
drag, startPoint x: 1007, startPoint y: 521, endPoint x: 1093, endPoint y: 555, distance: 92.7
drag, startPoint x: 757, startPoint y: 102, endPoint x: 977, endPoint y: 432, distance: 396.8
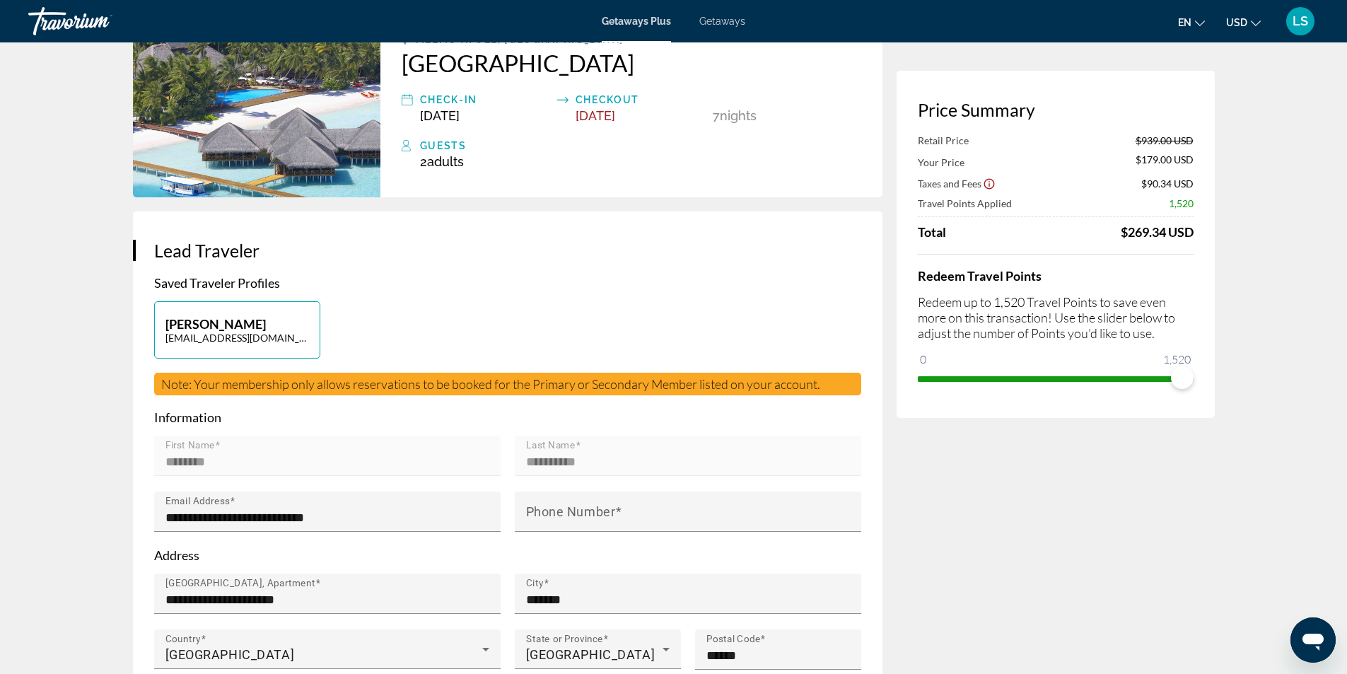
scroll to position [0, 0]
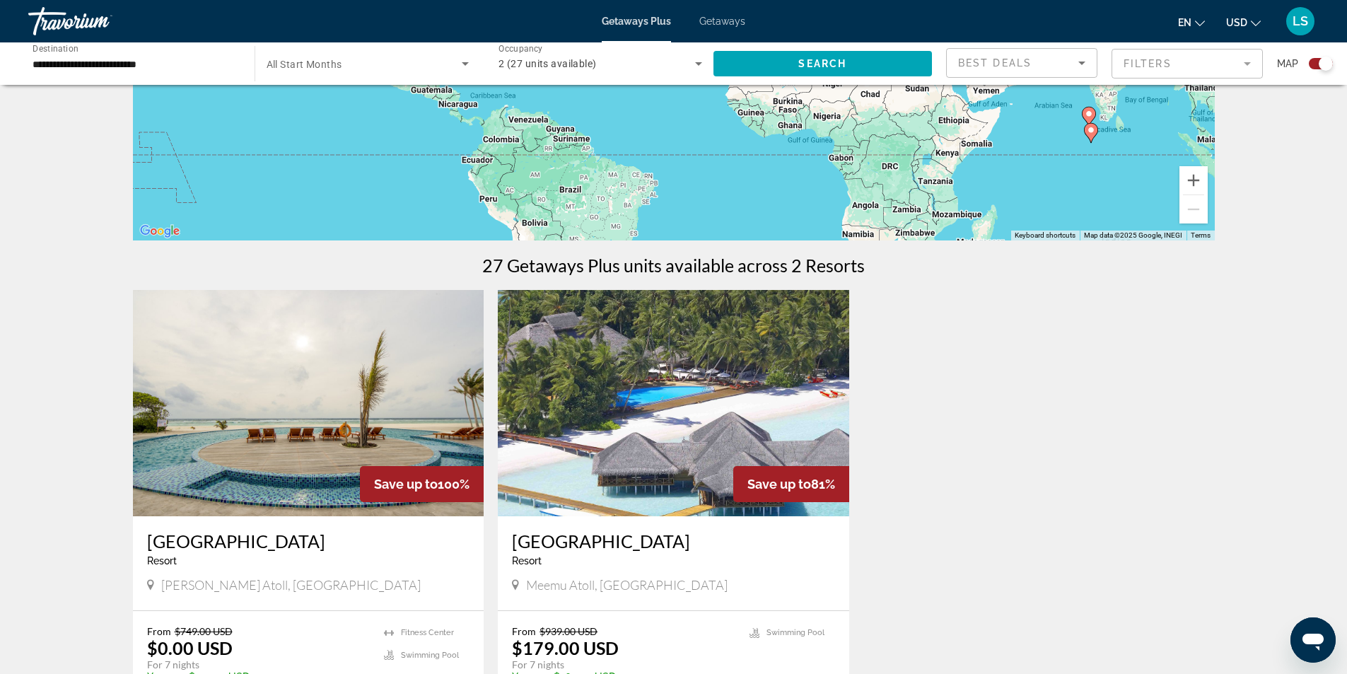
scroll to position [354, 0]
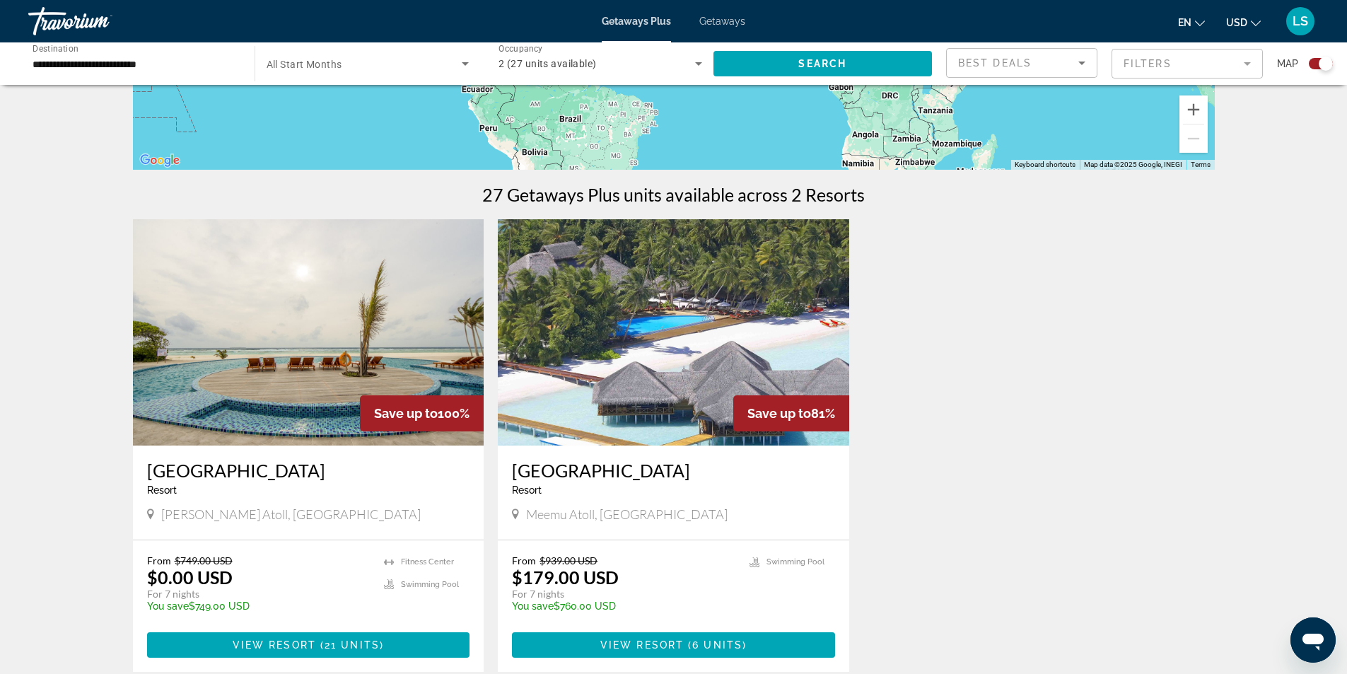
click at [278, 364] on img "Main content" at bounding box center [308, 332] width 351 height 226
